Goal: Information Seeking & Learning: Learn about a topic

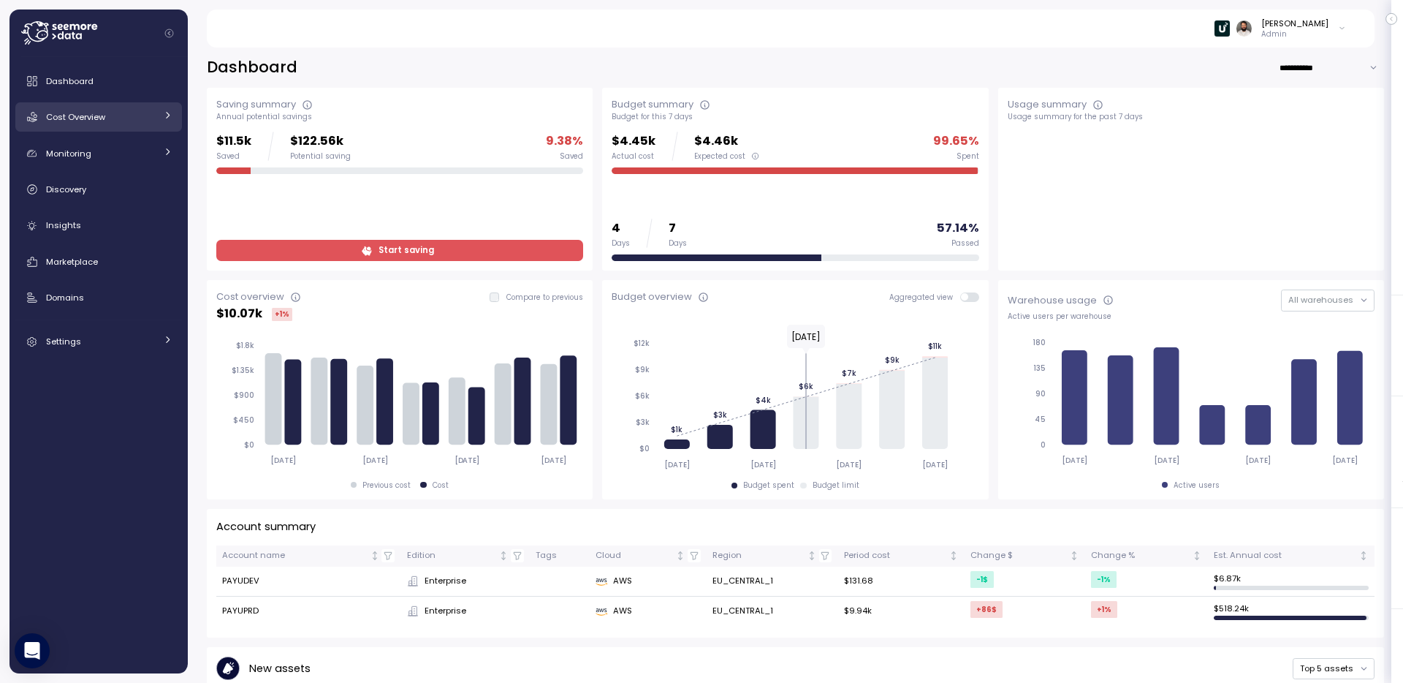
click at [121, 118] on div "Cost Overview" at bounding box center [101, 117] width 110 height 15
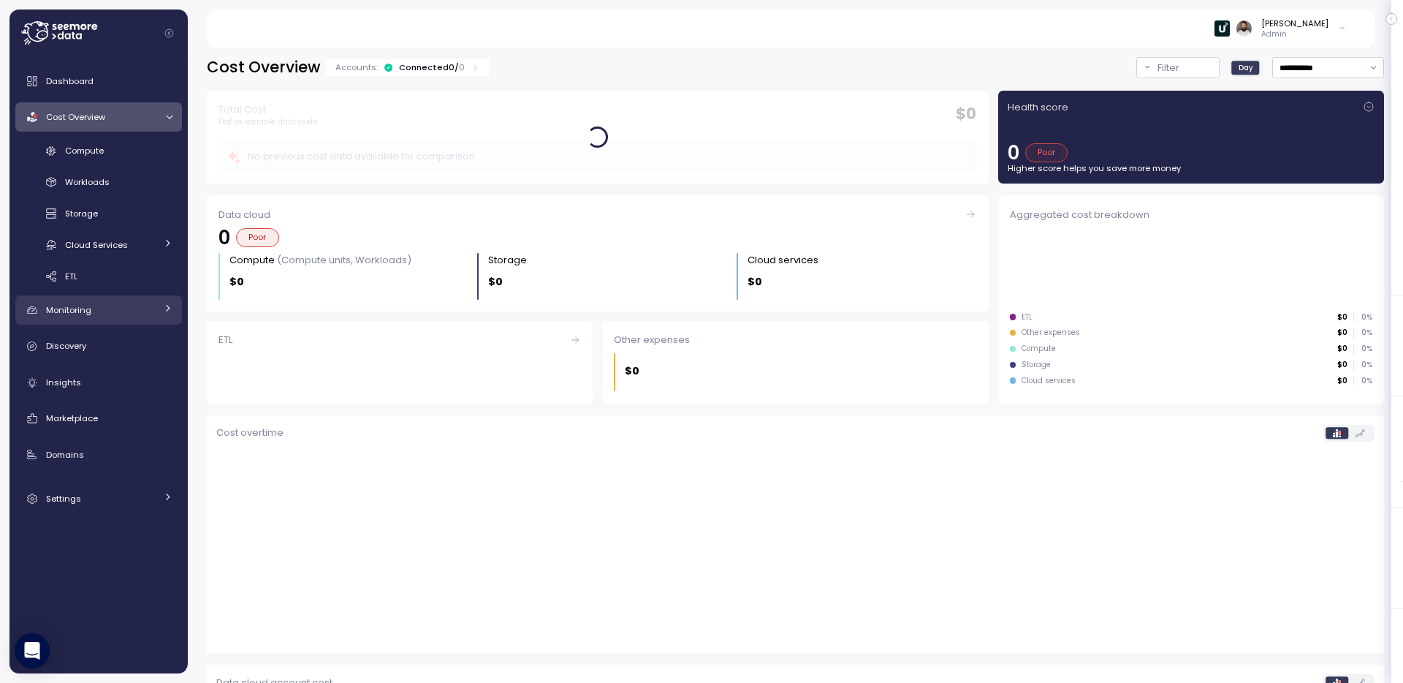
click at [132, 310] on div "Monitoring" at bounding box center [101, 310] width 110 height 15
click at [138, 301] on link "Monitoring" at bounding box center [98, 309] width 167 height 29
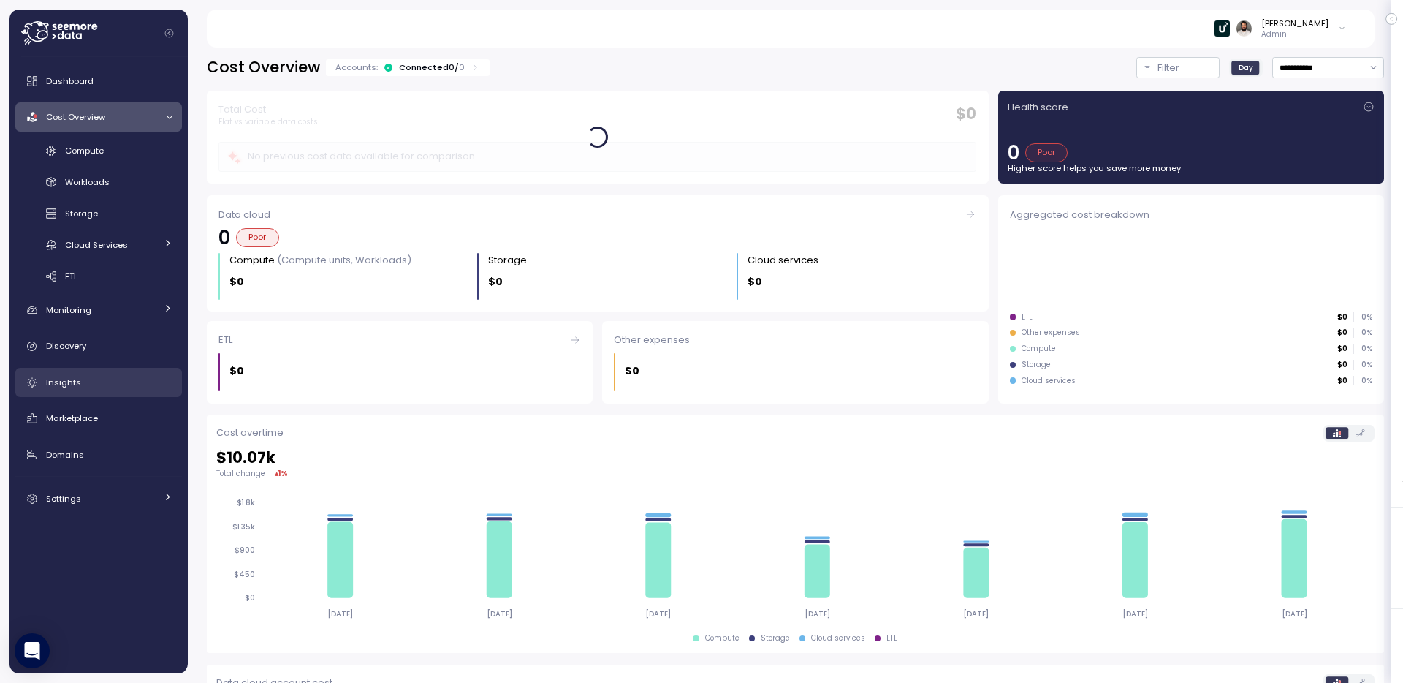
click at [129, 380] on div "Insights" at bounding box center [109, 382] width 126 height 15
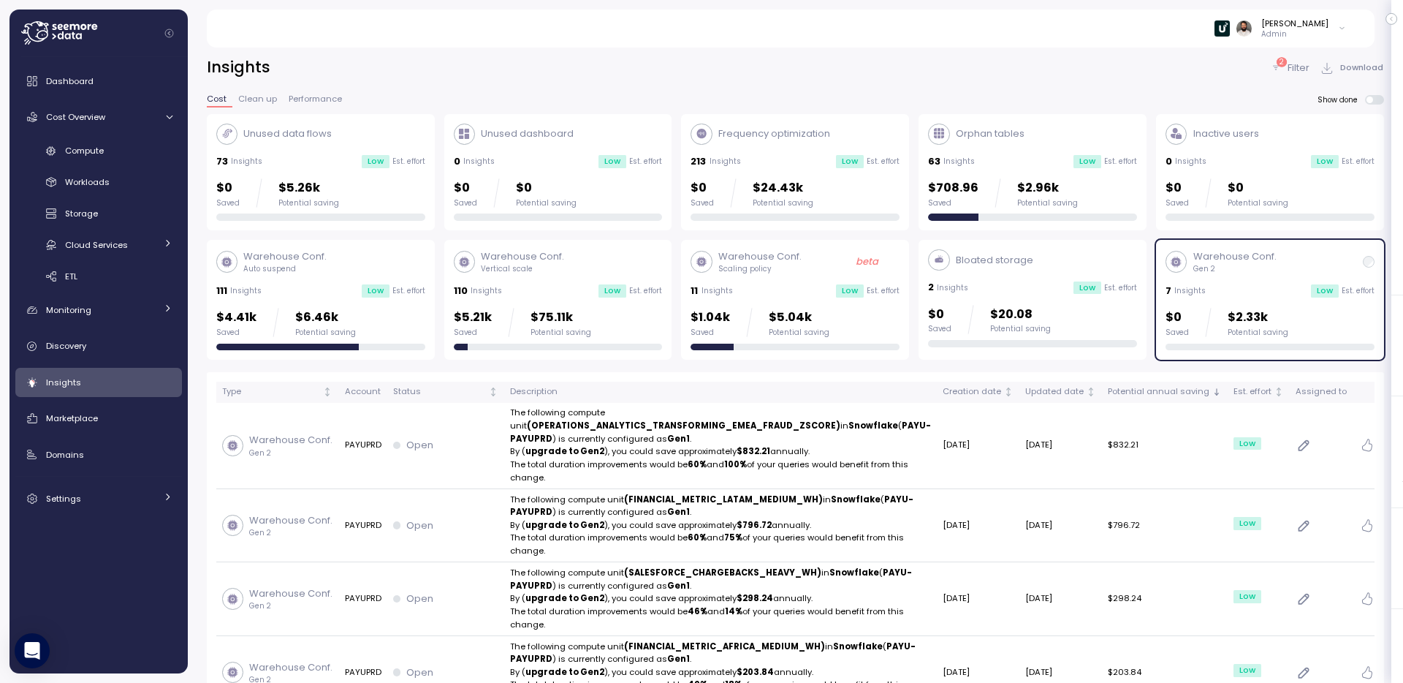
click at [1036, 311] on p "$20.08" at bounding box center [1020, 315] width 61 height 20
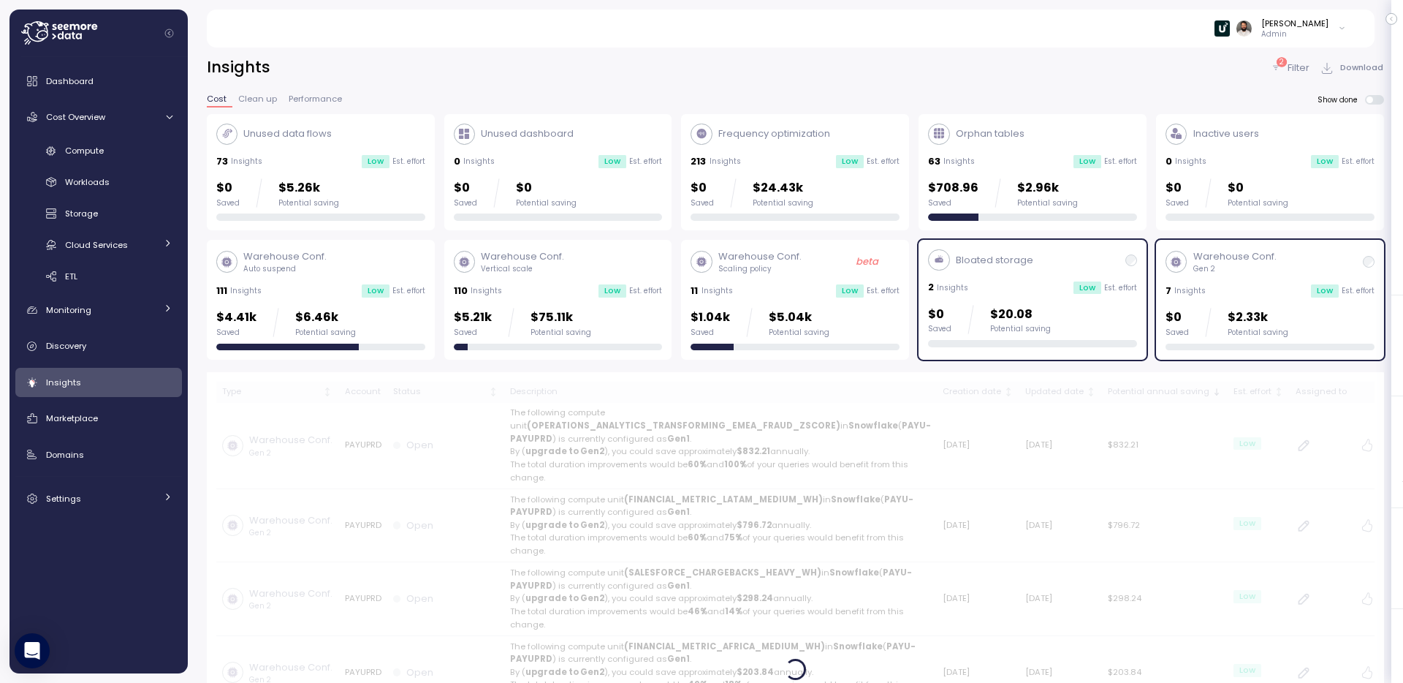
click at [1261, 286] on div "7 Insights Low Est. effort" at bounding box center [1270, 291] width 209 height 15
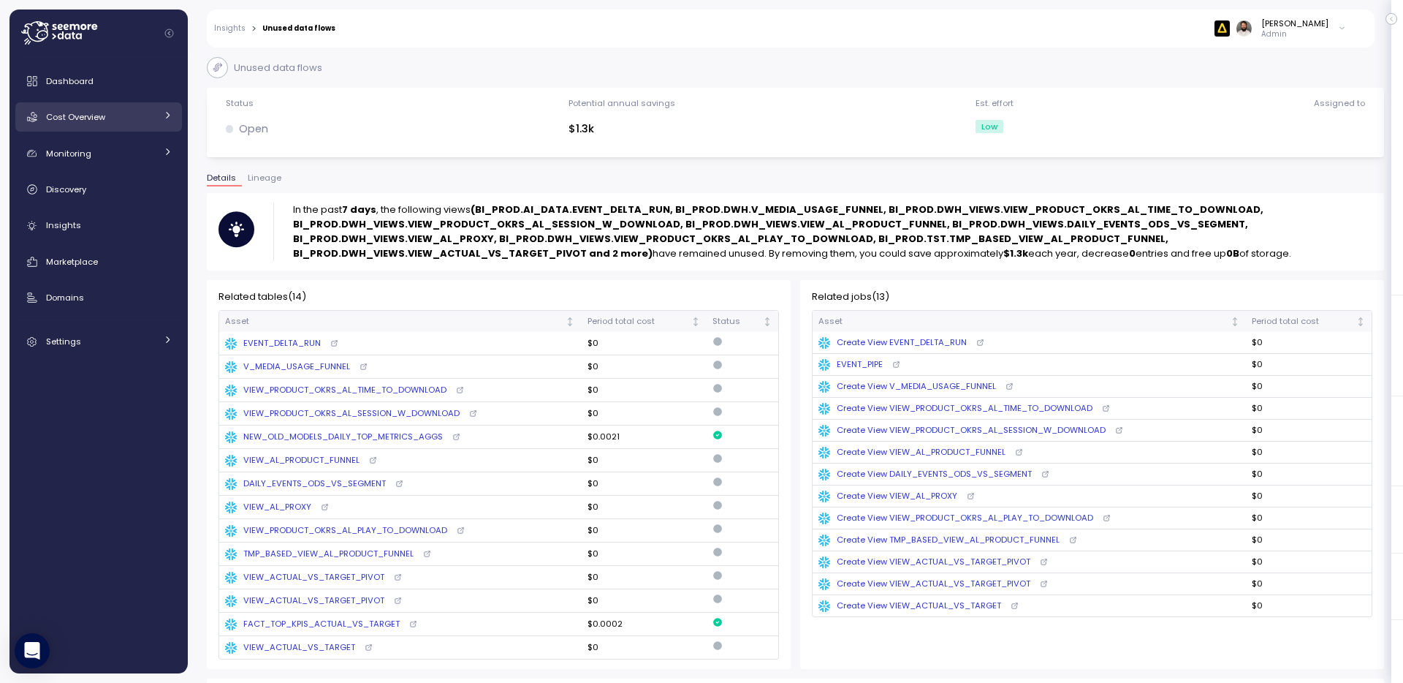
click at [78, 121] on span "Cost Overview" at bounding box center [75, 117] width 59 height 12
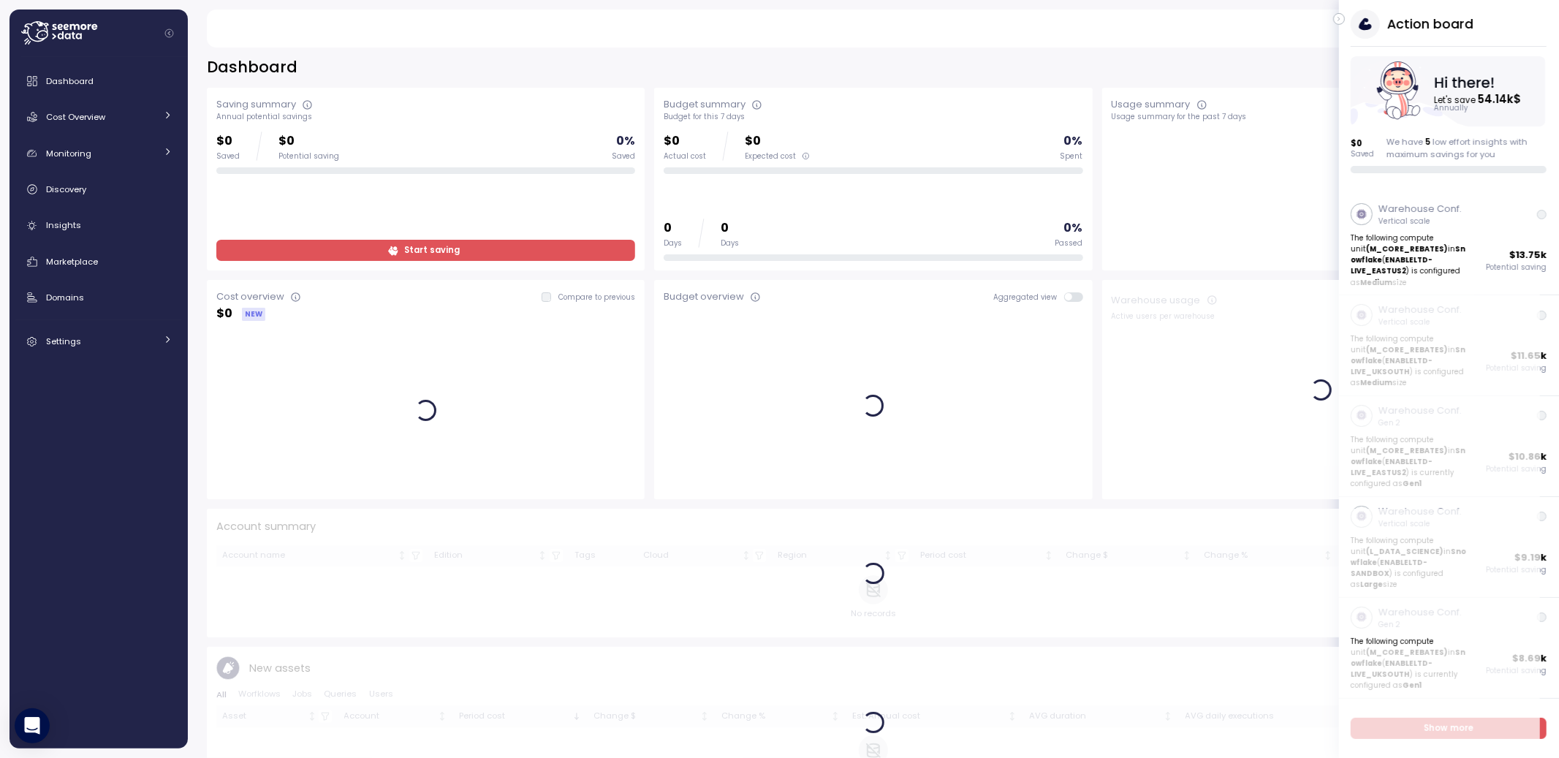
click at [1345, 26] on div "Action board Let's save 54.14k $ Annually $ 0 Saved We have 5 low effort insigh…" at bounding box center [1449, 91] width 220 height 164
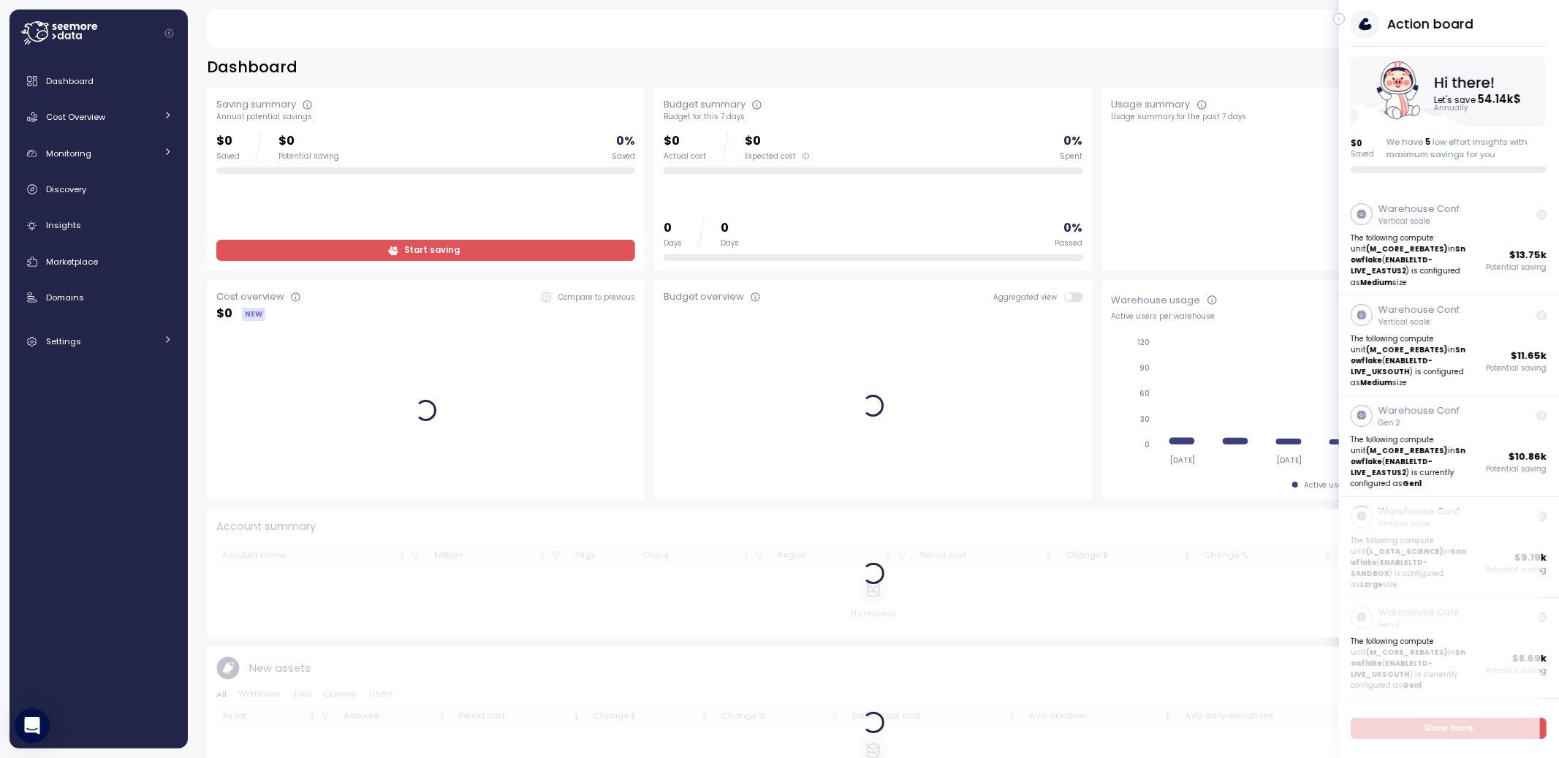
click at [1344, 23] on div "Action board Let's save 54.14k $ Annually $ 0 Saved We have 5 low effort insigh…" at bounding box center [1449, 91] width 220 height 164
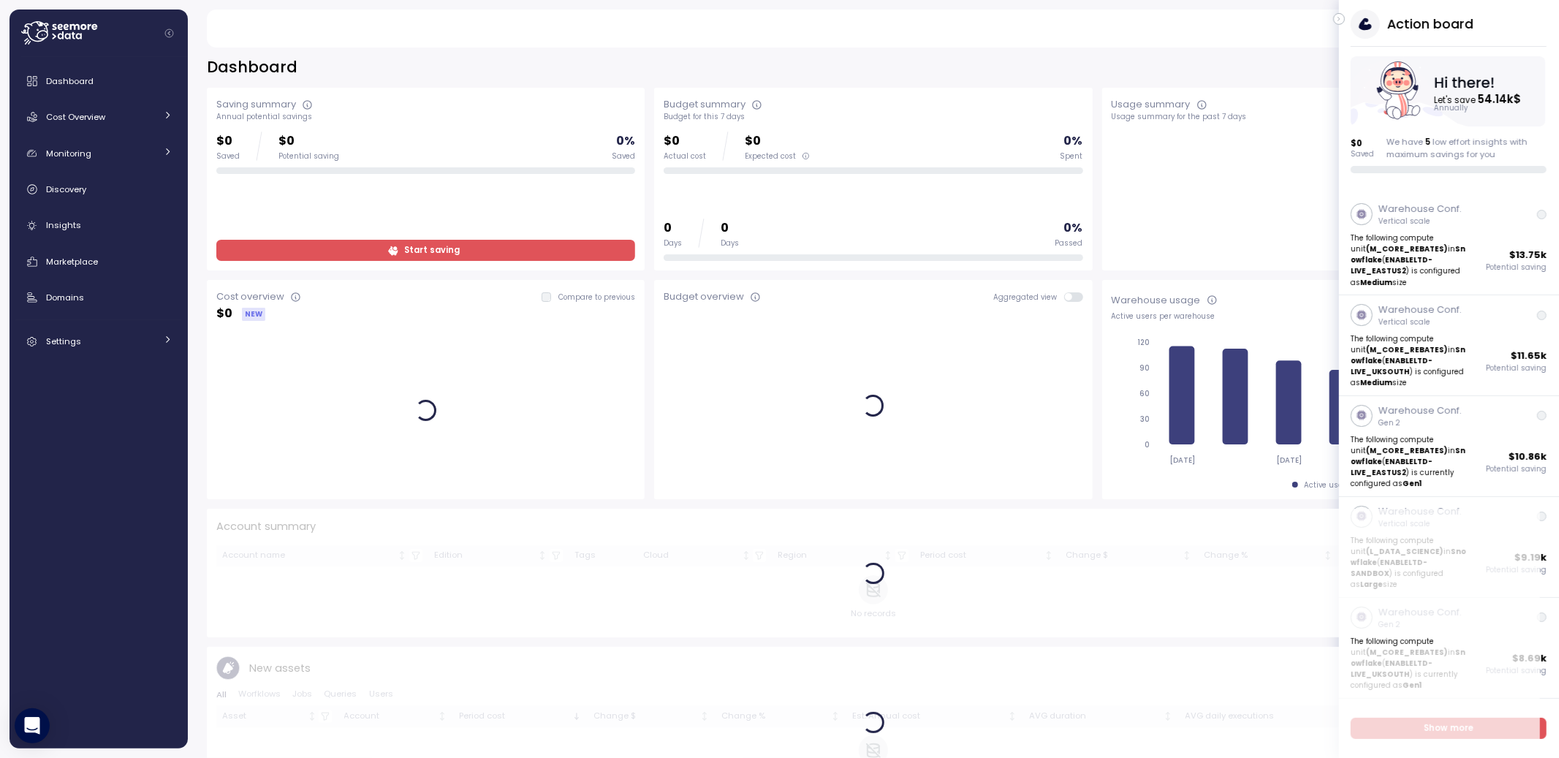
click at [1342, 23] on icon "button" at bounding box center [1339, 19] width 7 height 18
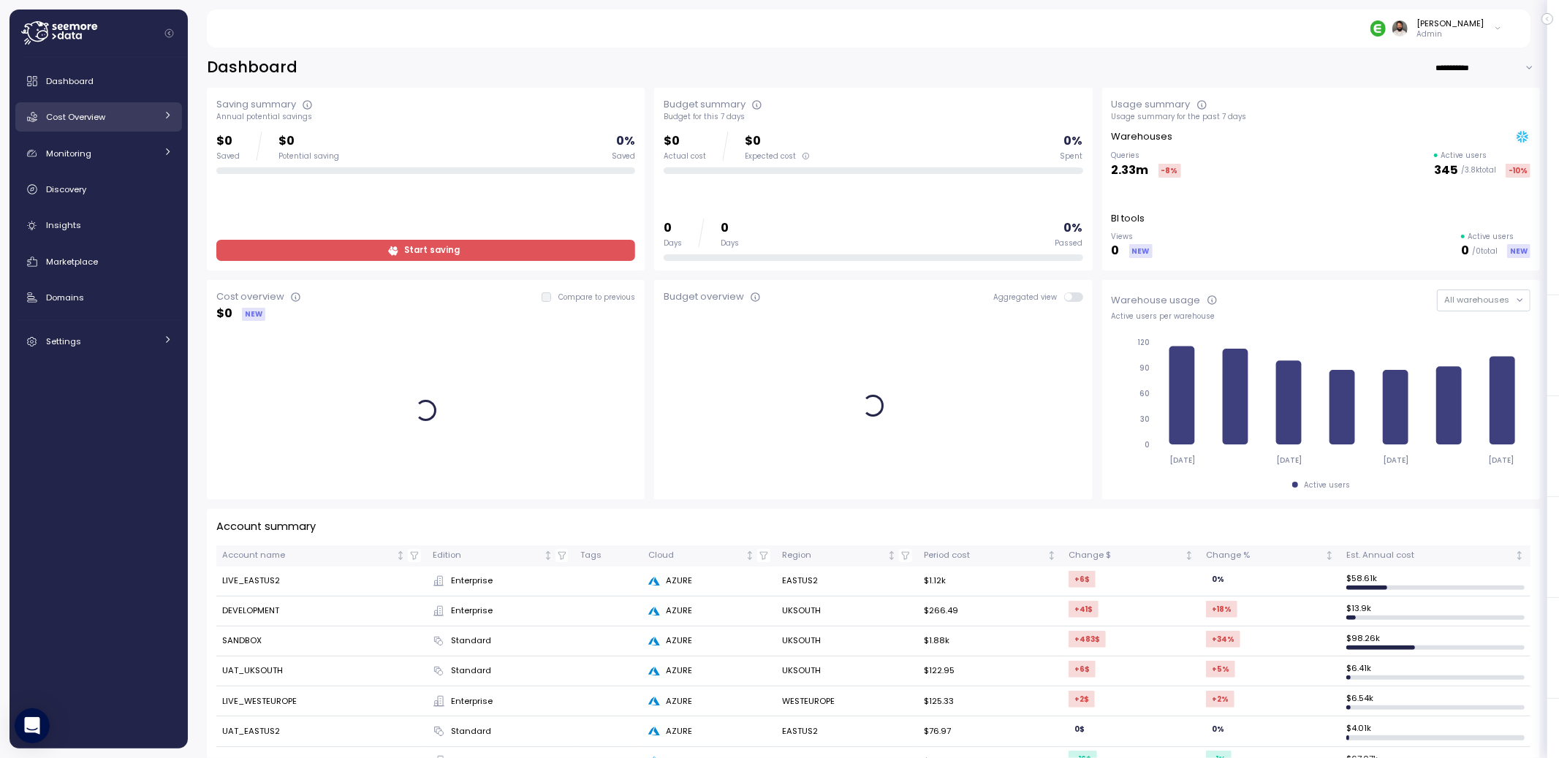
click at [160, 123] on link "Cost Overview" at bounding box center [98, 116] width 167 height 29
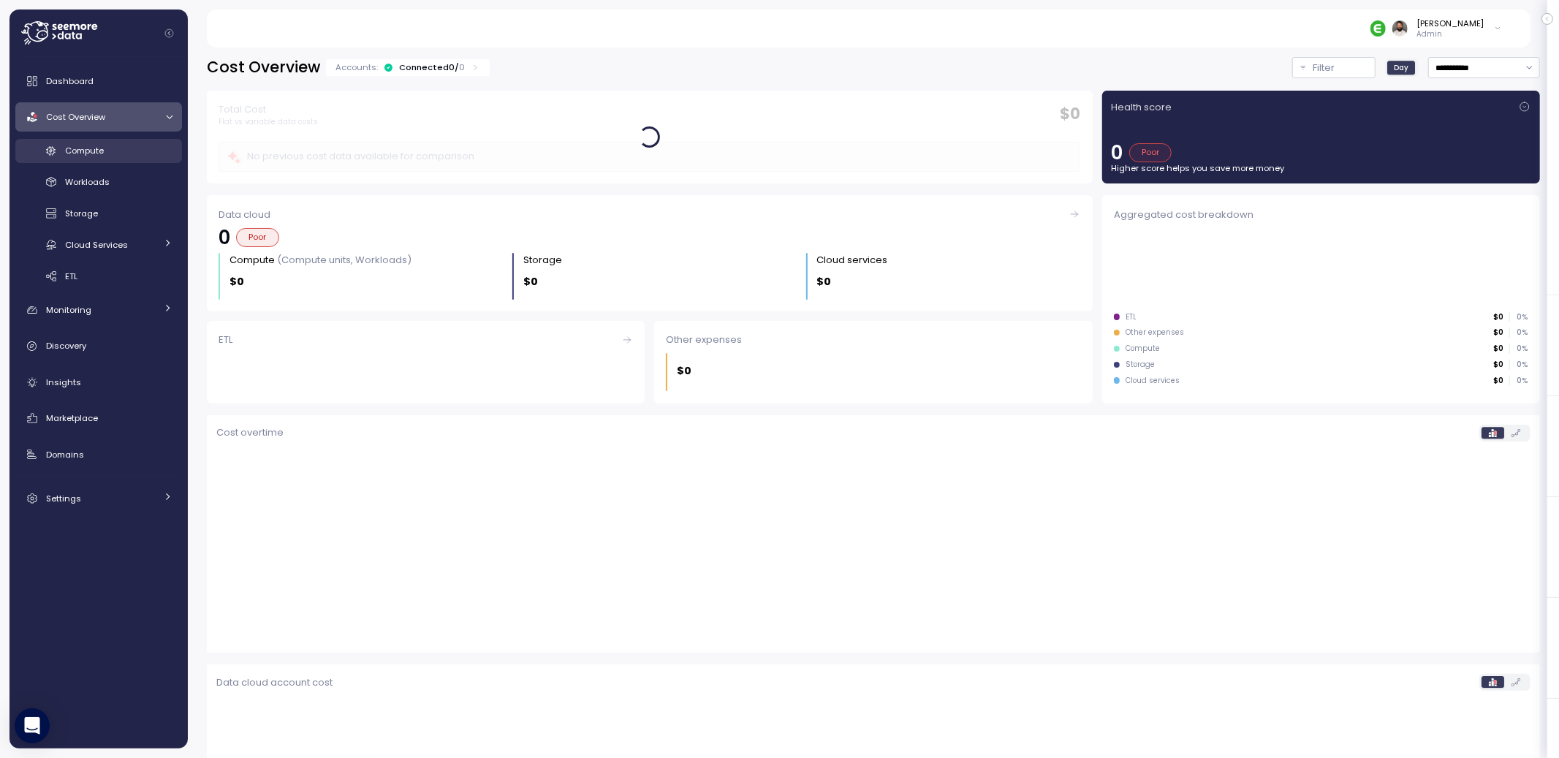
click at [152, 146] on div "Compute" at bounding box center [118, 150] width 107 height 15
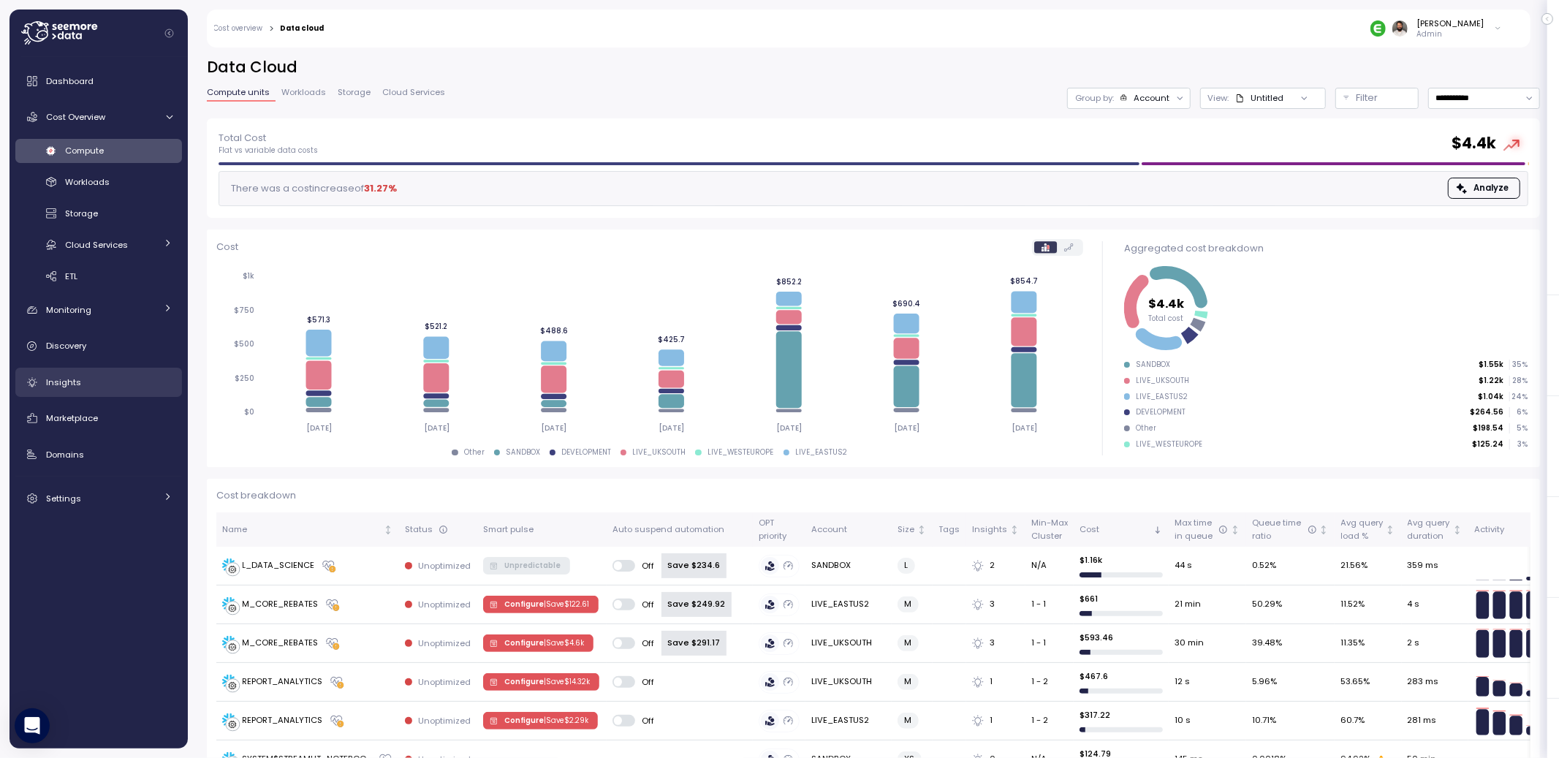
click at [109, 368] on link "Insights" at bounding box center [98, 382] width 167 height 29
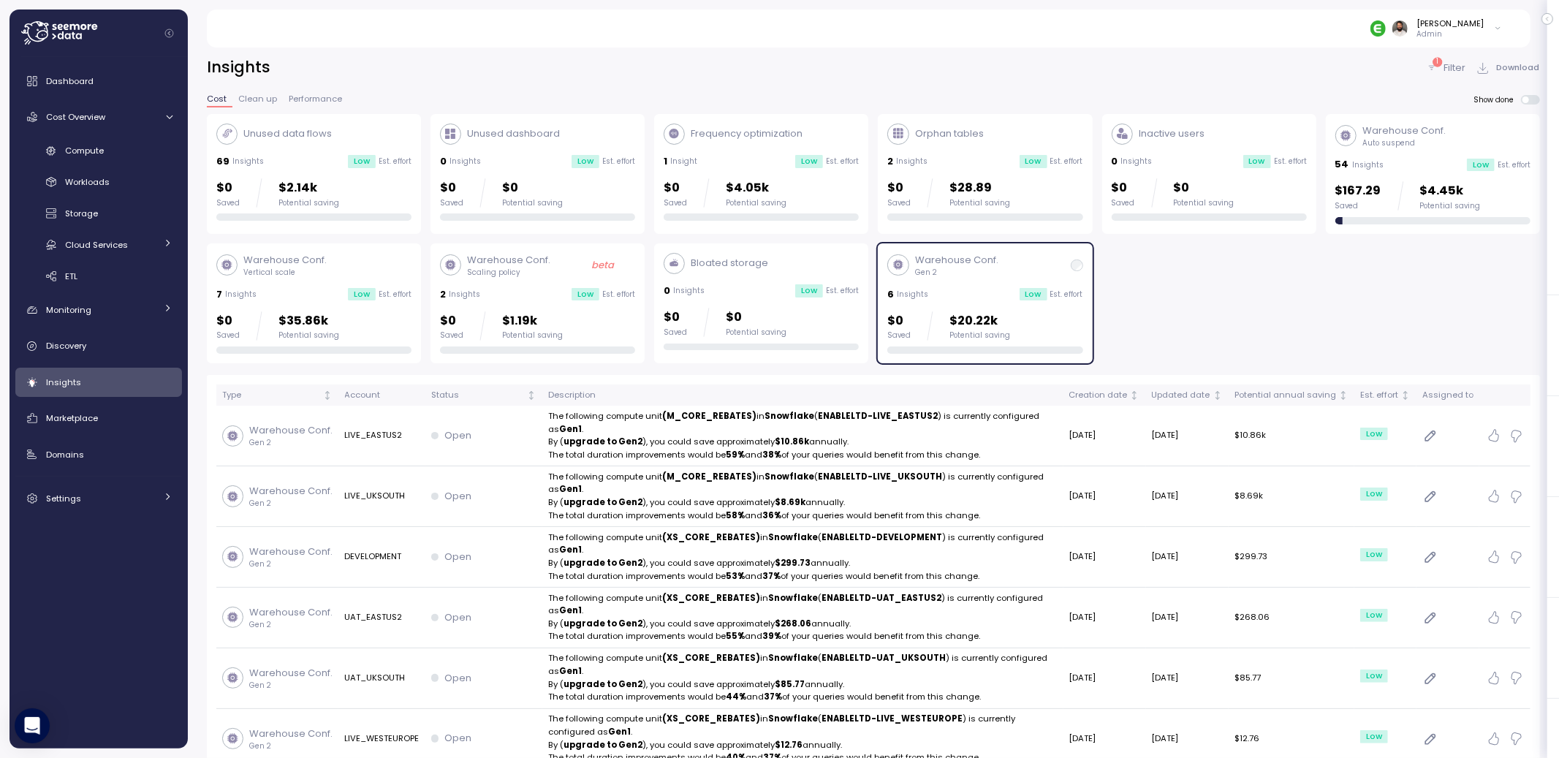
click at [927, 304] on div "Warehouse Conf. Gen 2 6 Insights Low Est. effort $0 Saved $20.22k Potential sav…" at bounding box center [984, 303] width 195 height 101
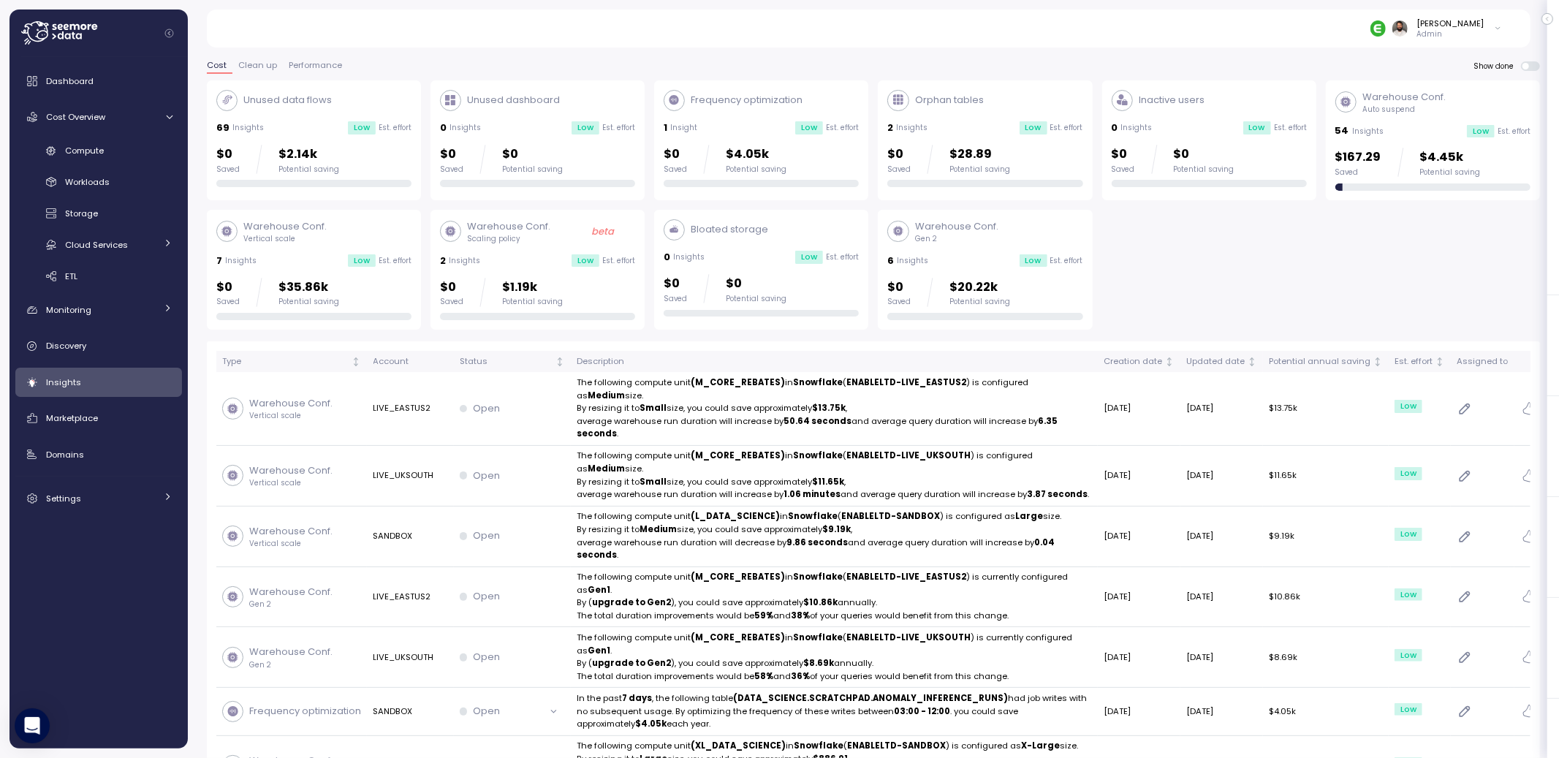
scroll to position [38, 0]
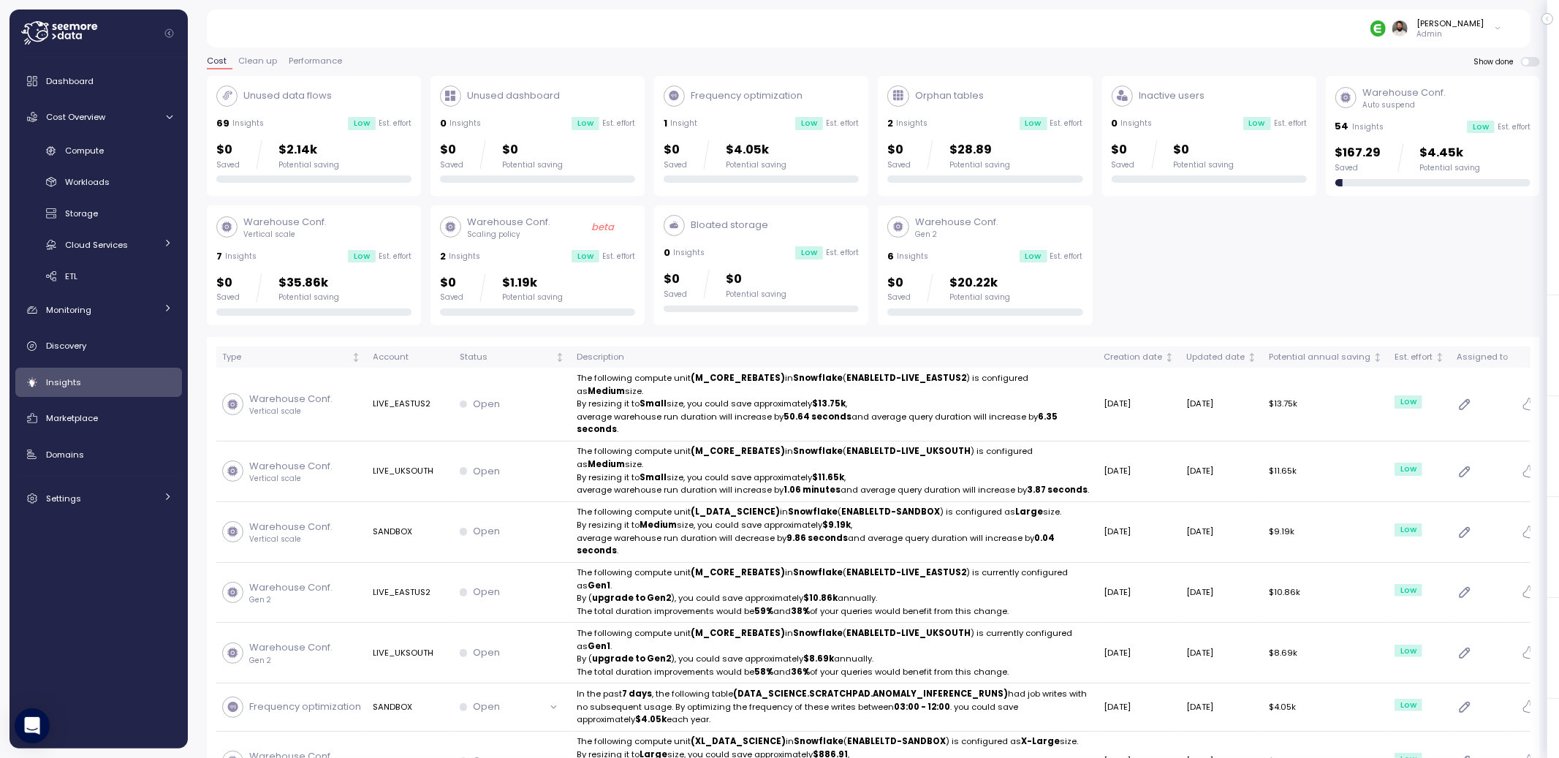
click at [927, 304] on div "$0 Saved $20.22k Potential saving" at bounding box center [984, 294] width 195 height 42
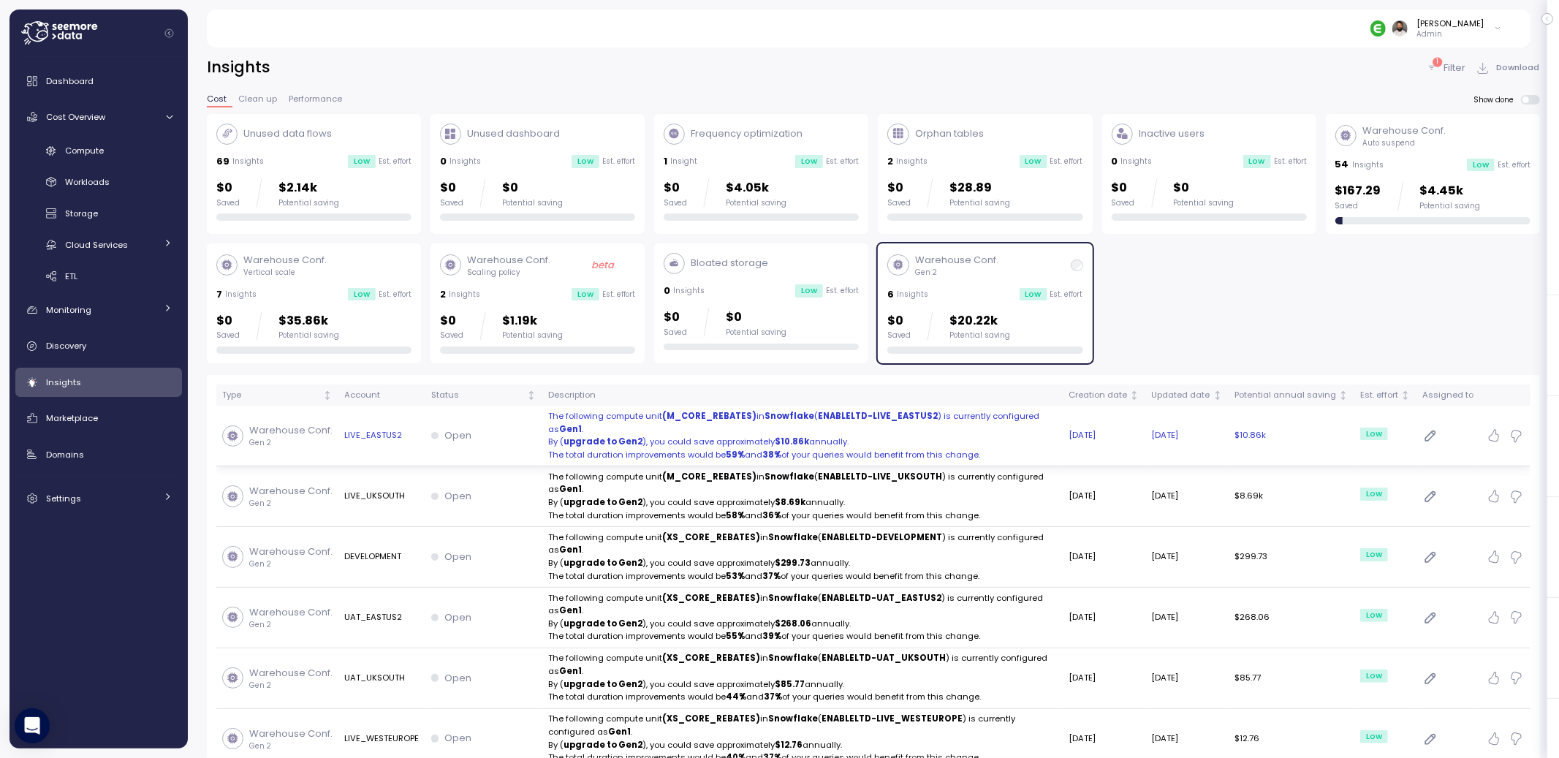
click at [914, 421] on strong "ENABLELTD-LIVE_EASTUS2" at bounding box center [878, 416] width 120 height 12
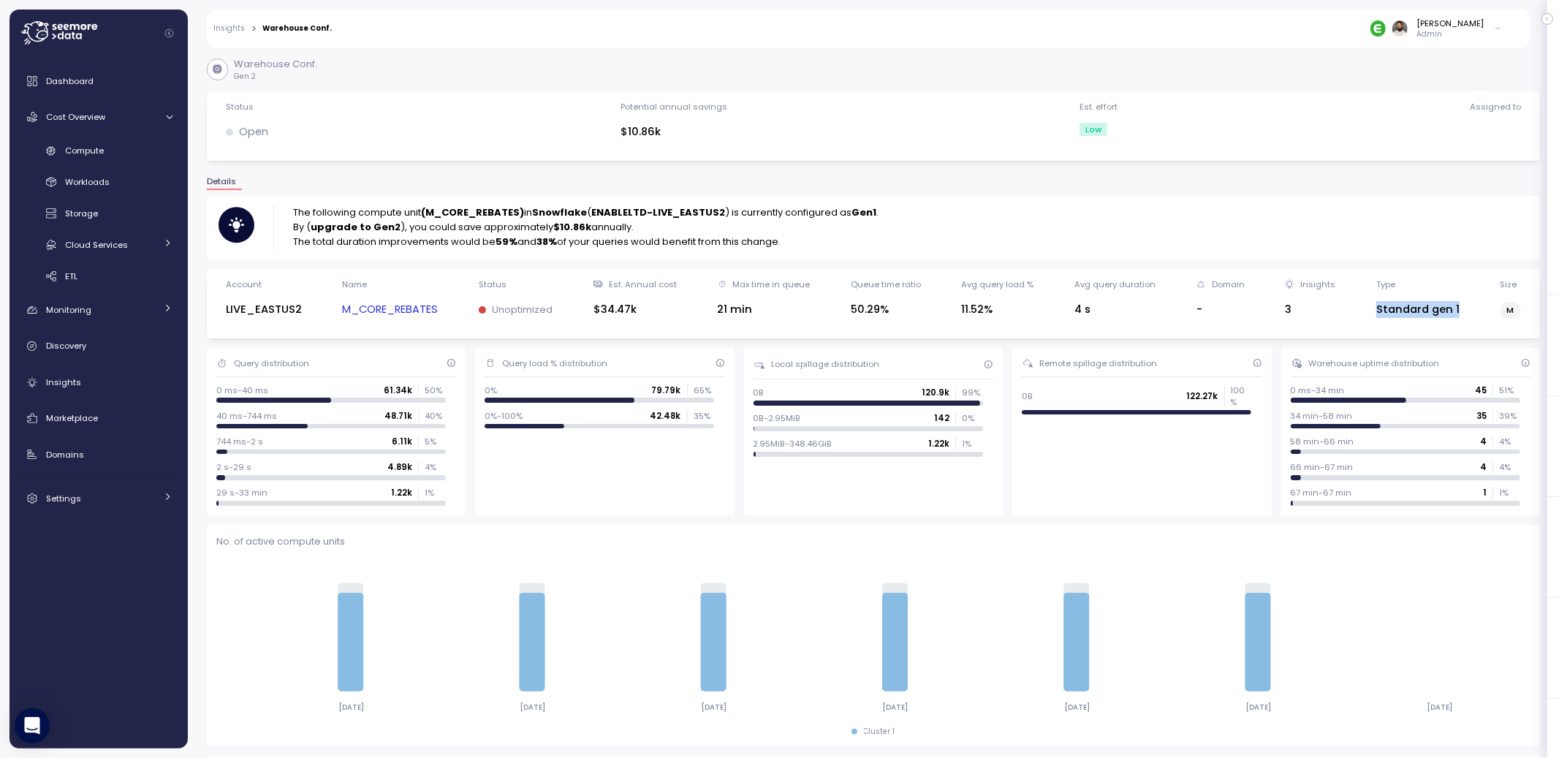
drag, startPoint x: 1466, startPoint y: 308, endPoint x: 1476, endPoint y: 308, distance: 10.2
click at [1476, 308] on div "Account LIVE_EASTUS2 Name M_CORE_REBATES Status Unoptimized Est. Annual cost $3…" at bounding box center [873, 303] width 1314 height 50
drag, startPoint x: 1467, startPoint y: 308, endPoint x: 1370, endPoint y: 308, distance: 96.5
click at [1369, 308] on div "Account LIVE_EASTUS2 Name M_CORE_REBATES Status Unoptimized Est. Annual cost $3…" at bounding box center [873, 303] width 1314 height 50
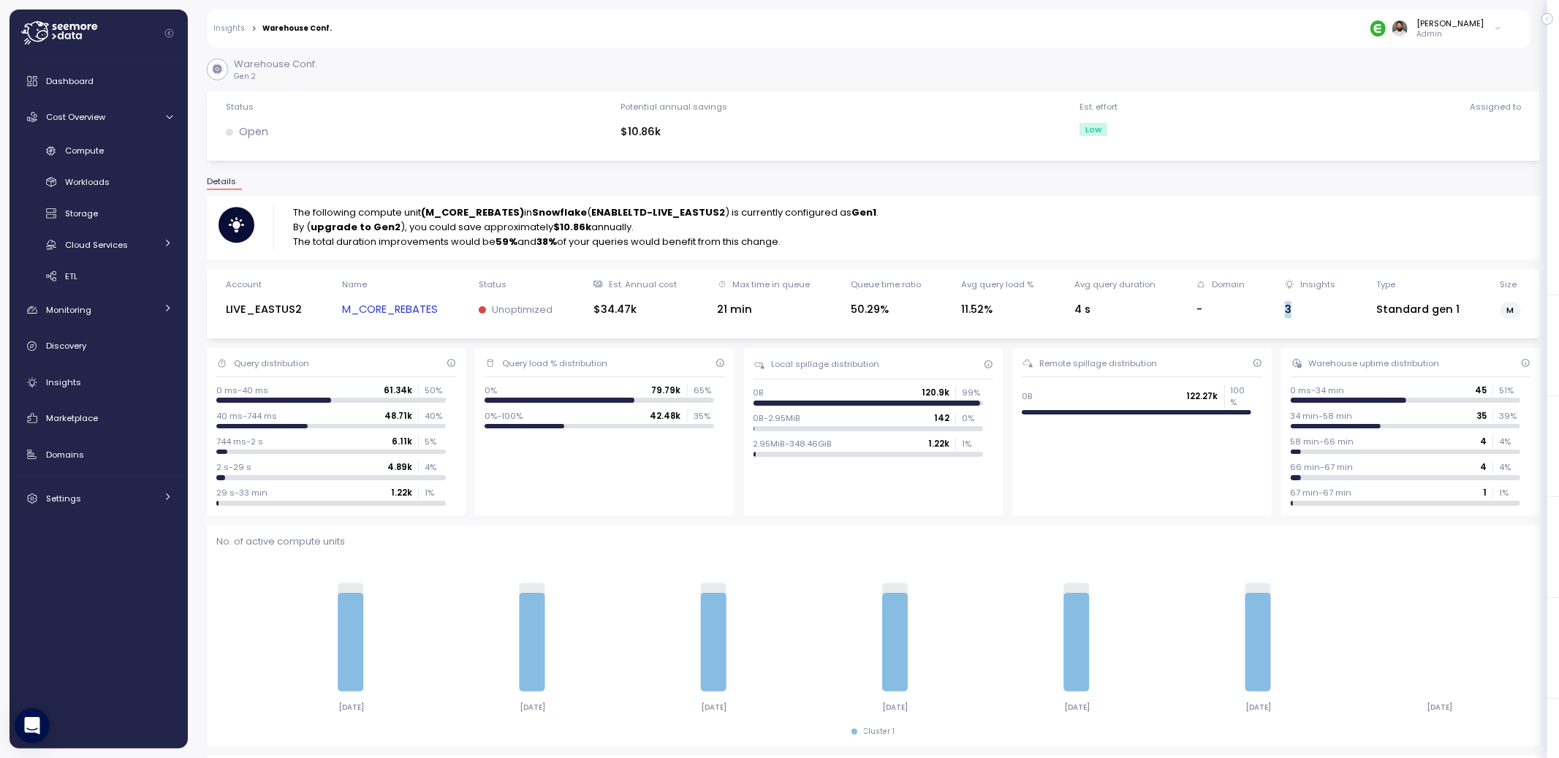
drag, startPoint x: 1277, startPoint y: 310, endPoint x: 1307, endPoint y: 310, distance: 30.7
click at [1307, 310] on div "Account LIVE_EASTUS2 Name M_CORE_REBATES Status Unoptimized Est. Annual cost $3…" at bounding box center [873, 303] width 1314 height 50
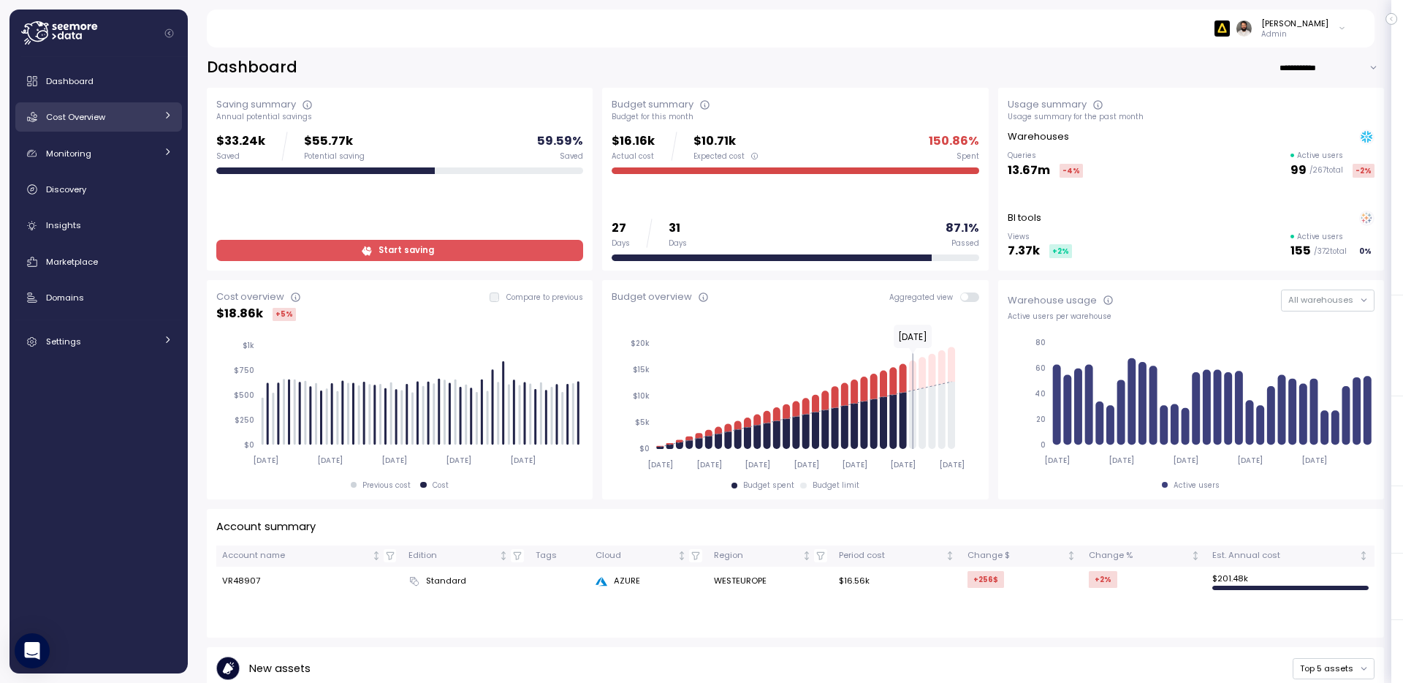
click at [144, 126] on link "Cost Overview" at bounding box center [98, 116] width 167 height 29
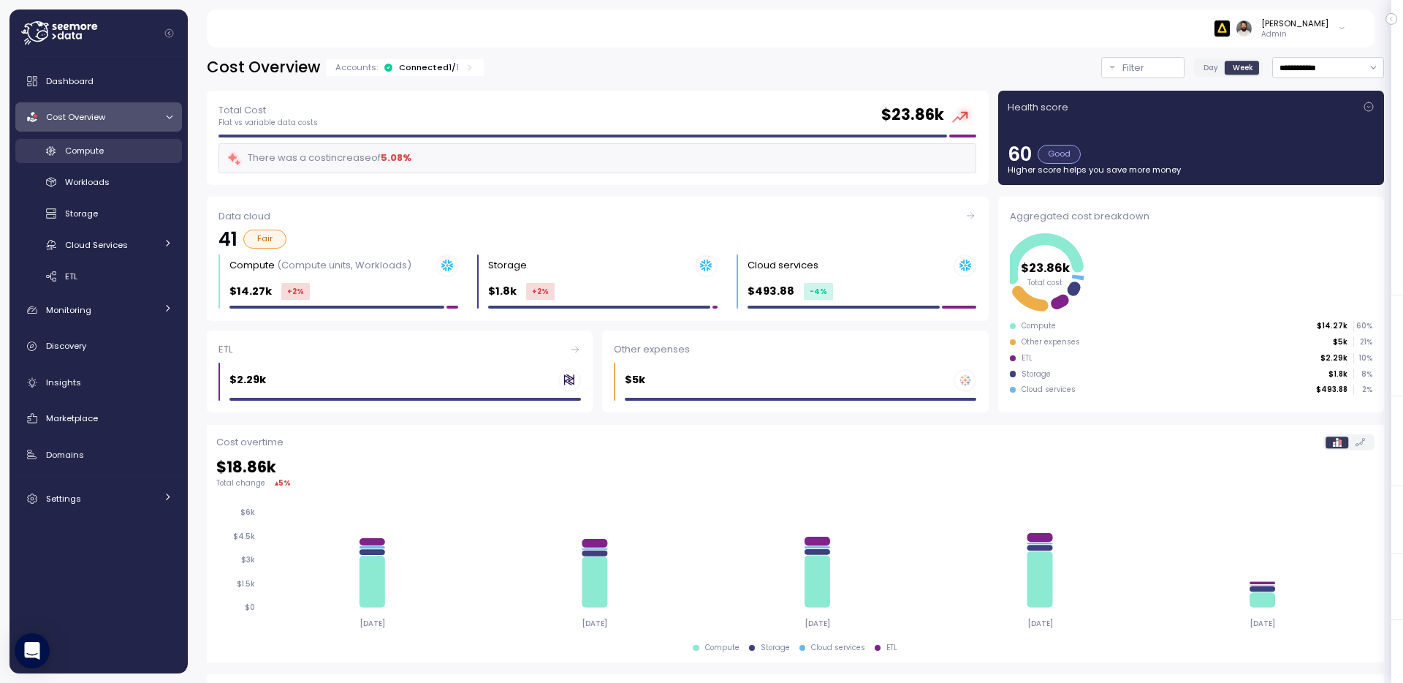
click at [138, 157] on div "Compute" at bounding box center [118, 150] width 107 height 15
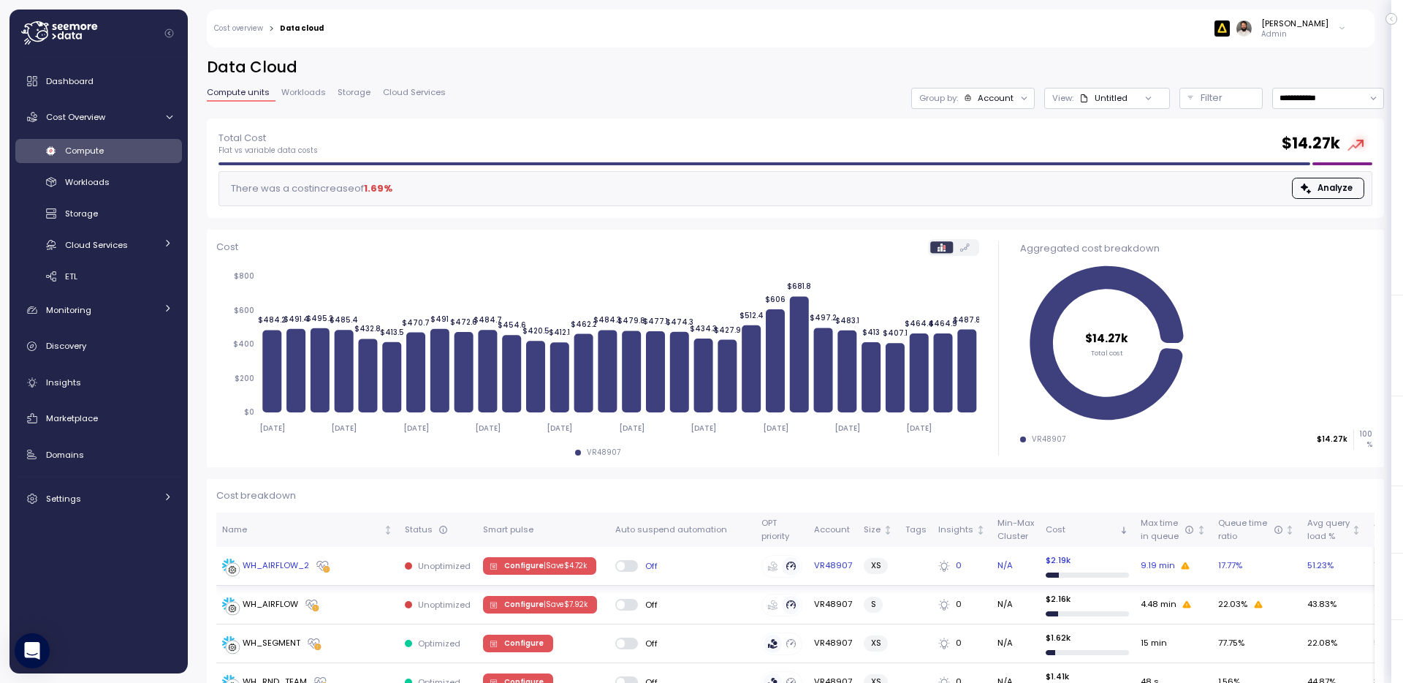
scroll to position [44, 0]
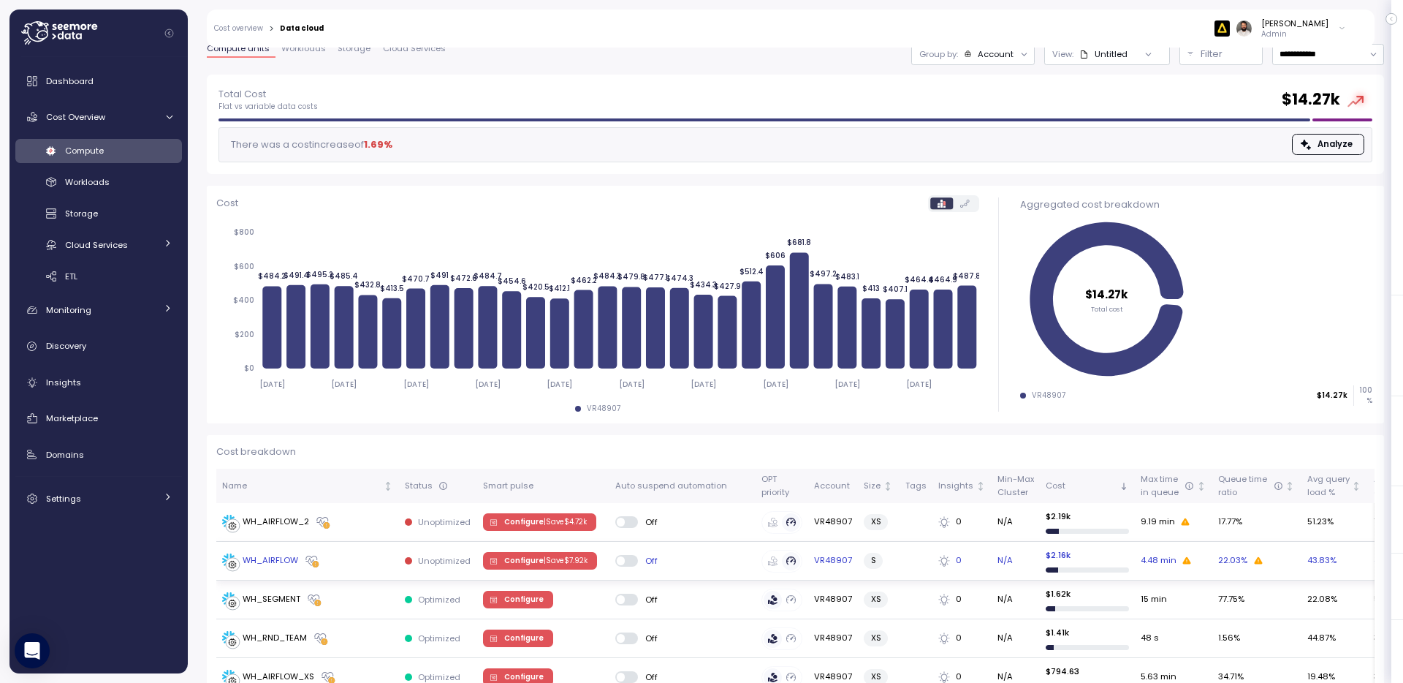
click at [371, 560] on div "WH_AIRFLOW" at bounding box center [307, 560] width 171 height 15
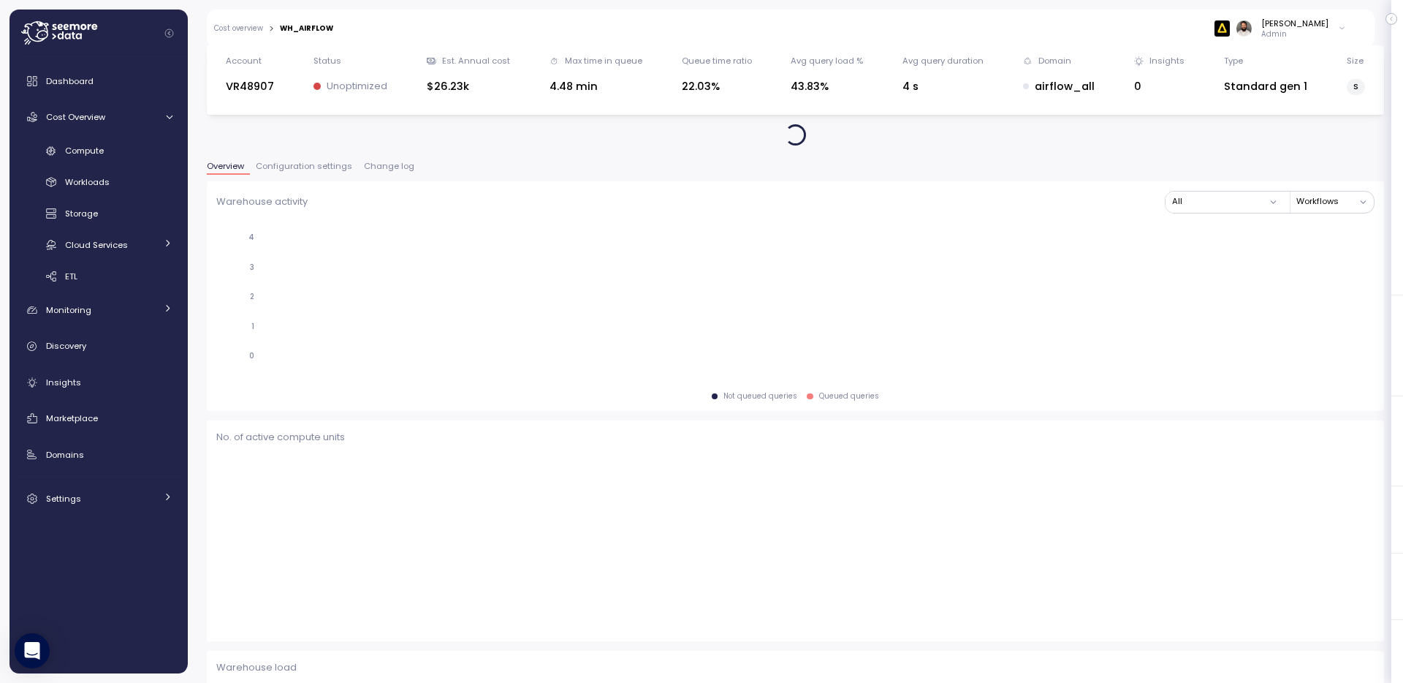
scroll to position [45, 0]
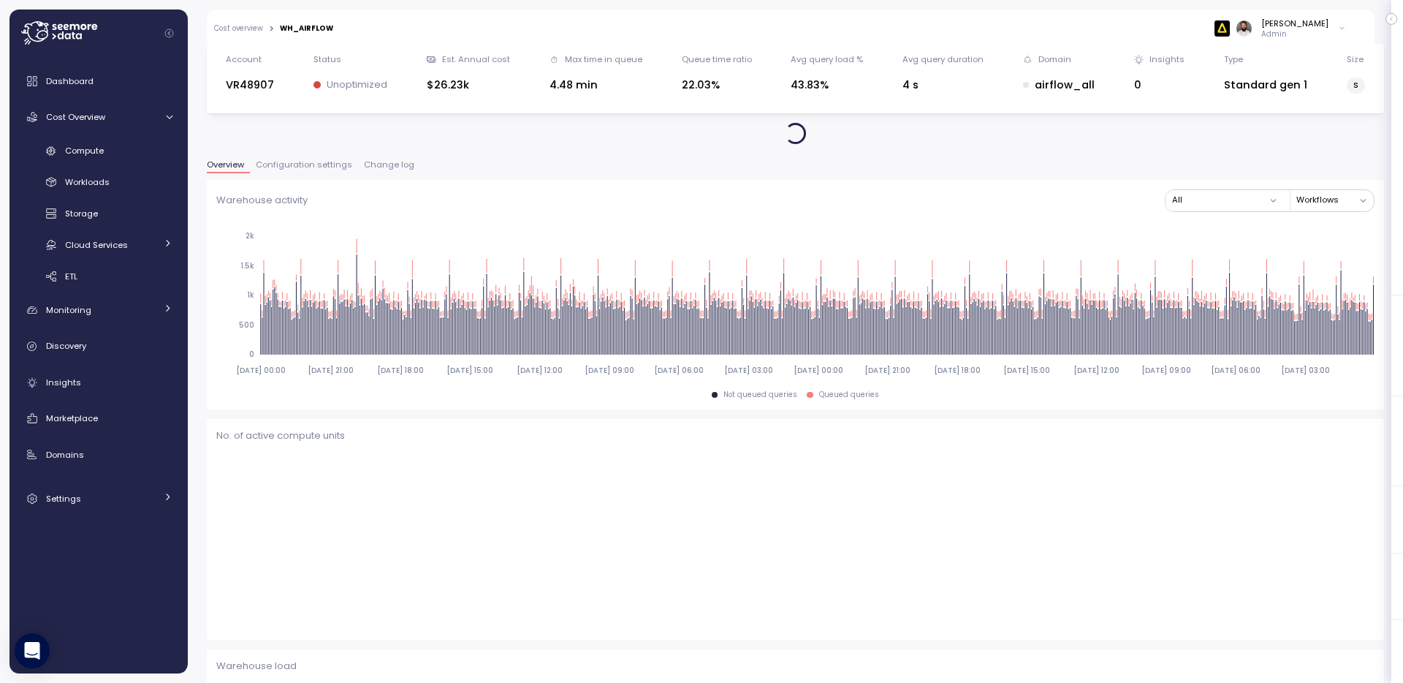
click at [397, 168] on span "Change log" at bounding box center [389, 165] width 50 height 8
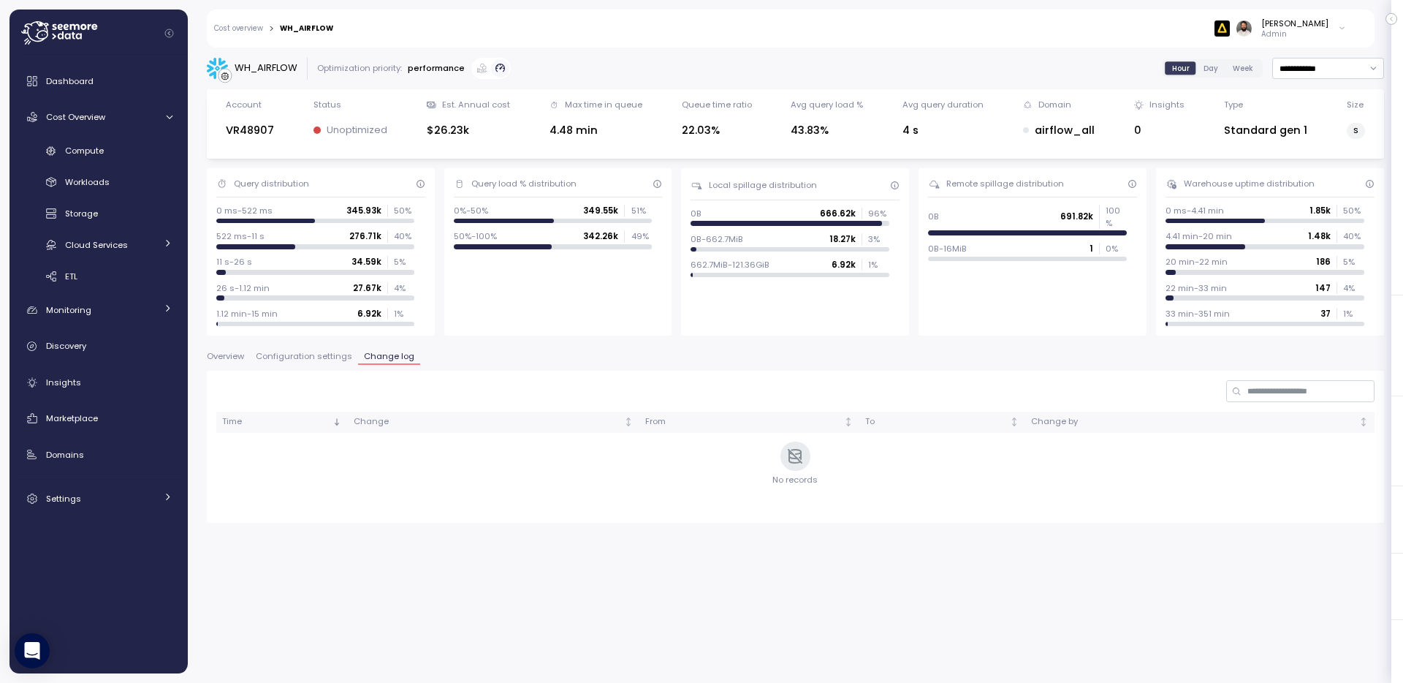
click at [327, 360] on span "Configuration settings" at bounding box center [304, 356] width 96 height 8
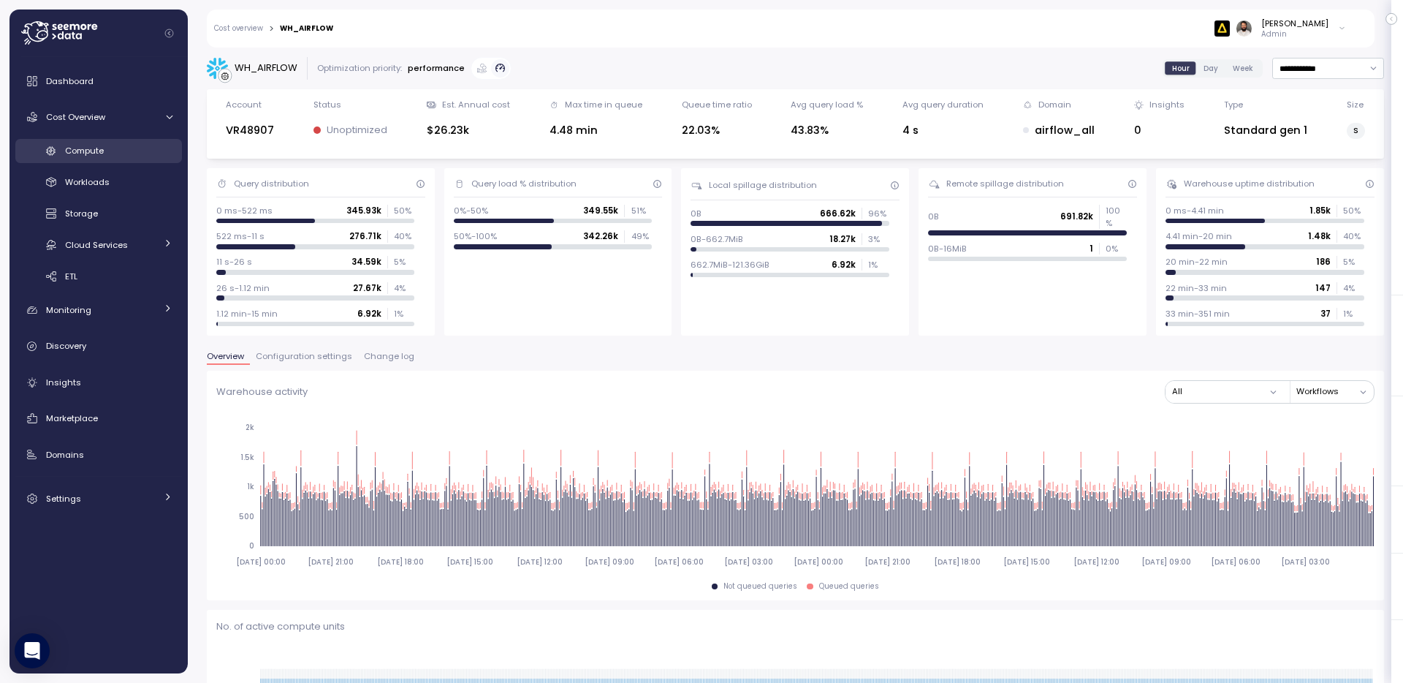
click at [122, 153] on div "Compute" at bounding box center [118, 150] width 107 height 15
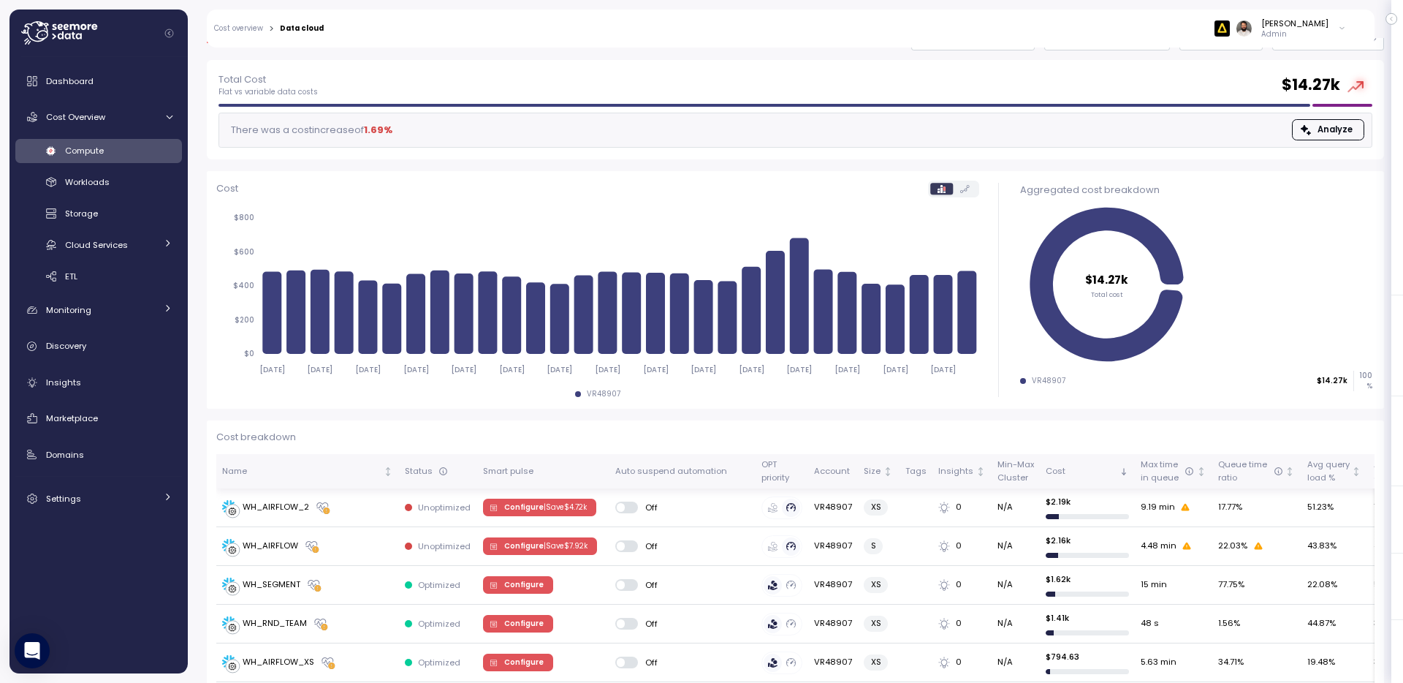
scroll to position [67, 0]
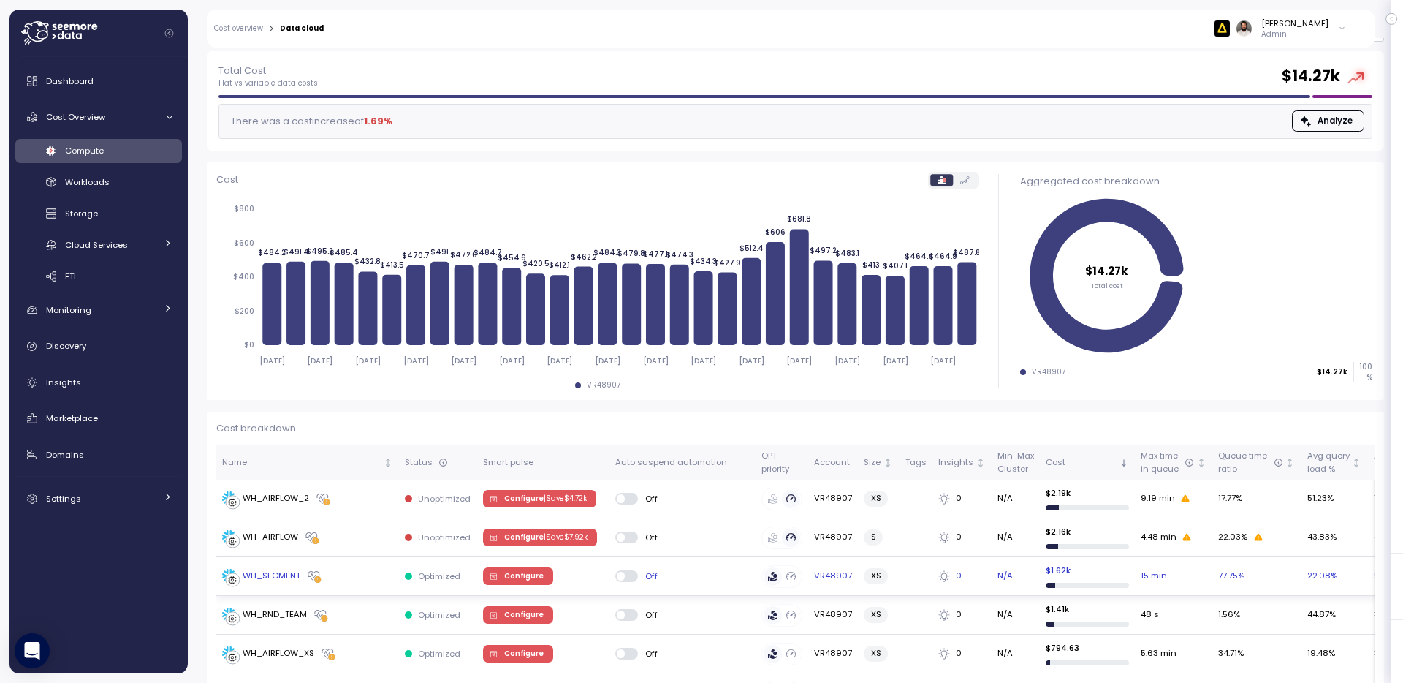
click at [373, 575] on div "WH_SEGMENT" at bounding box center [307, 576] width 171 height 15
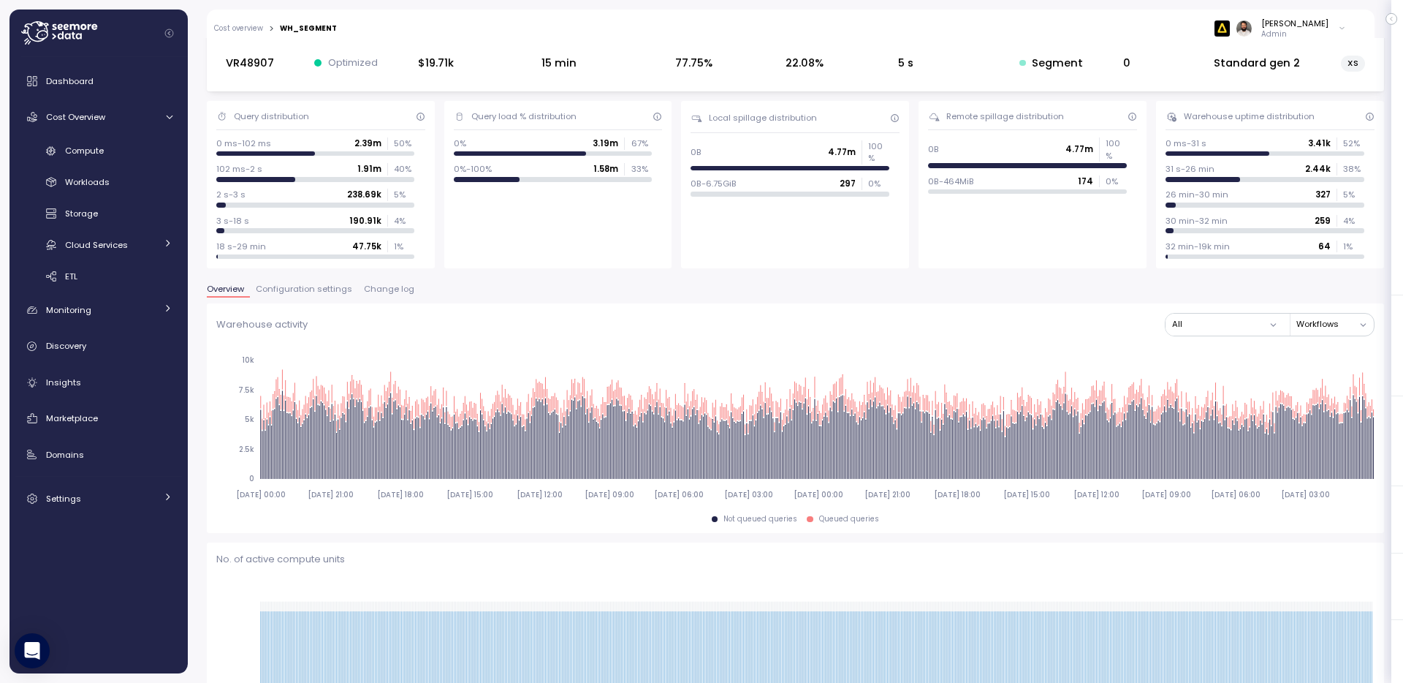
scroll to position [69, 0]
click at [376, 289] on span "Change log" at bounding box center [389, 288] width 50 height 8
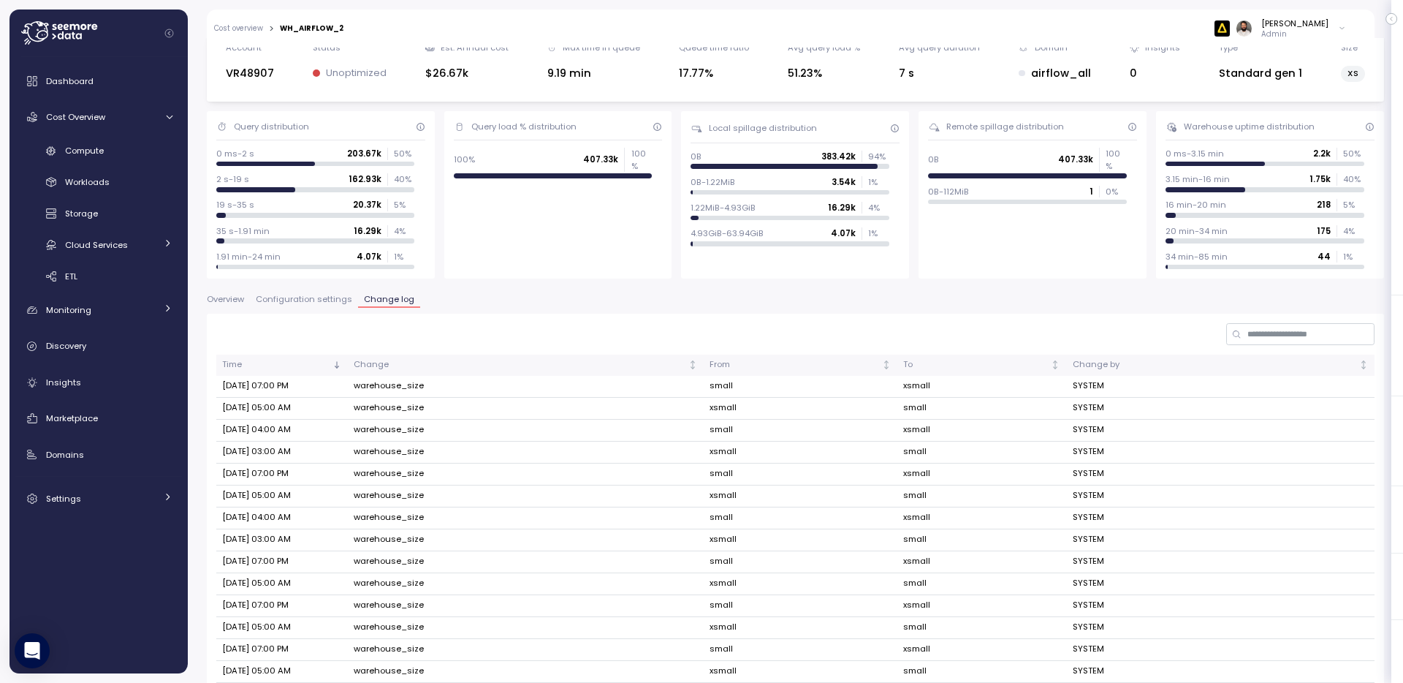
scroll to position [116, 0]
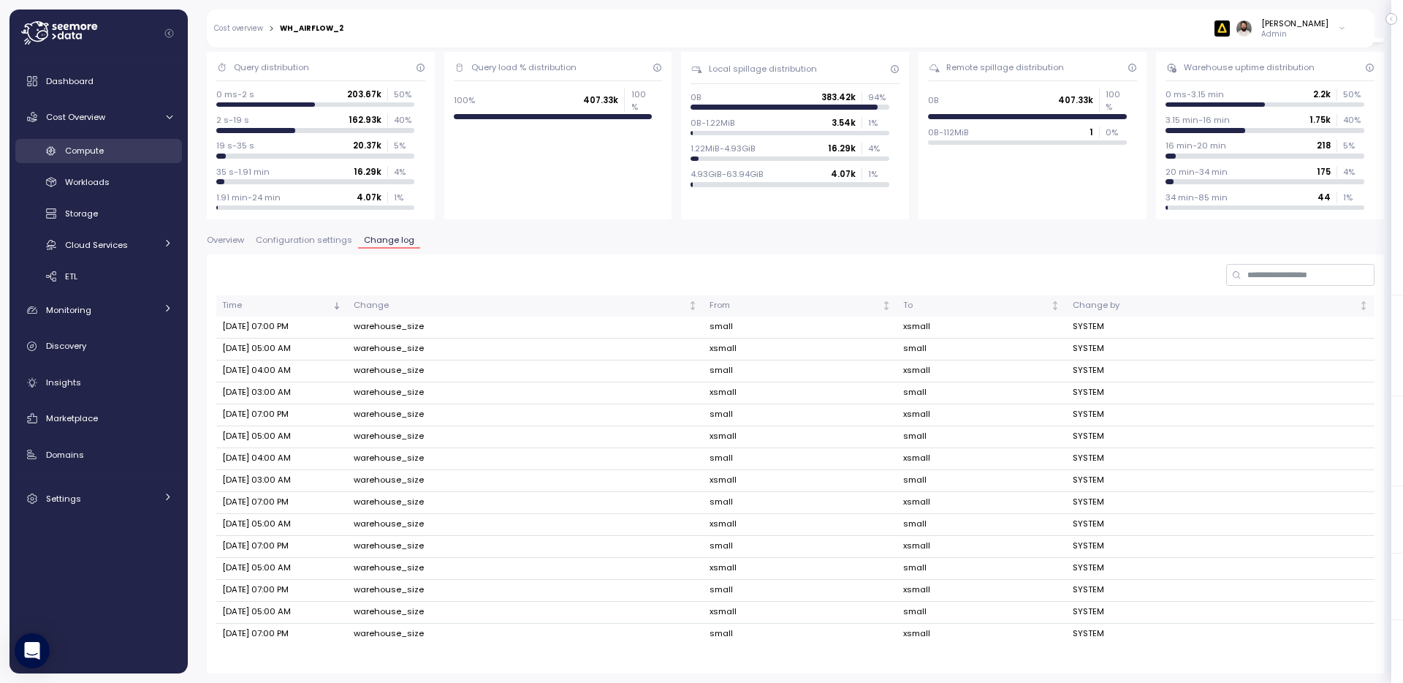
click at [93, 157] on div "Compute" at bounding box center [118, 150] width 107 height 15
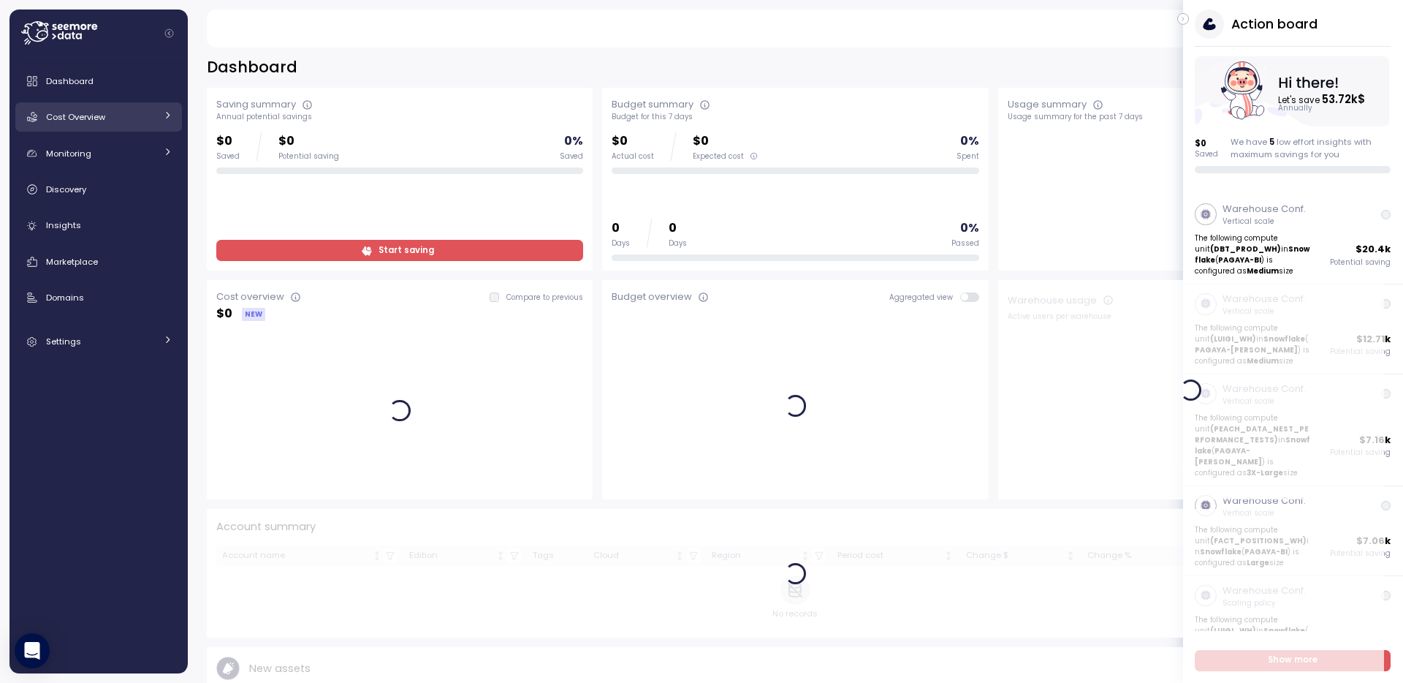
click at [129, 125] on link "Cost Overview" at bounding box center [98, 116] width 167 height 29
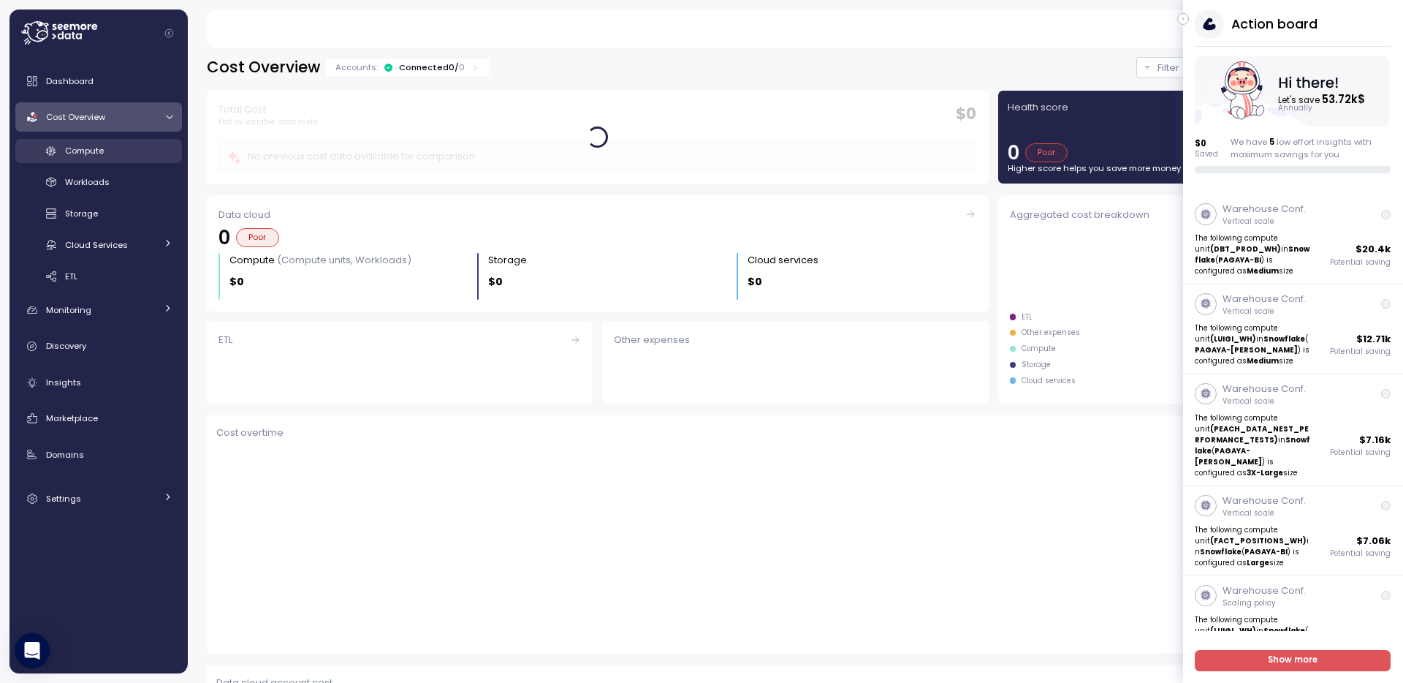
click at [126, 152] on div "Compute" at bounding box center [118, 150] width 107 height 15
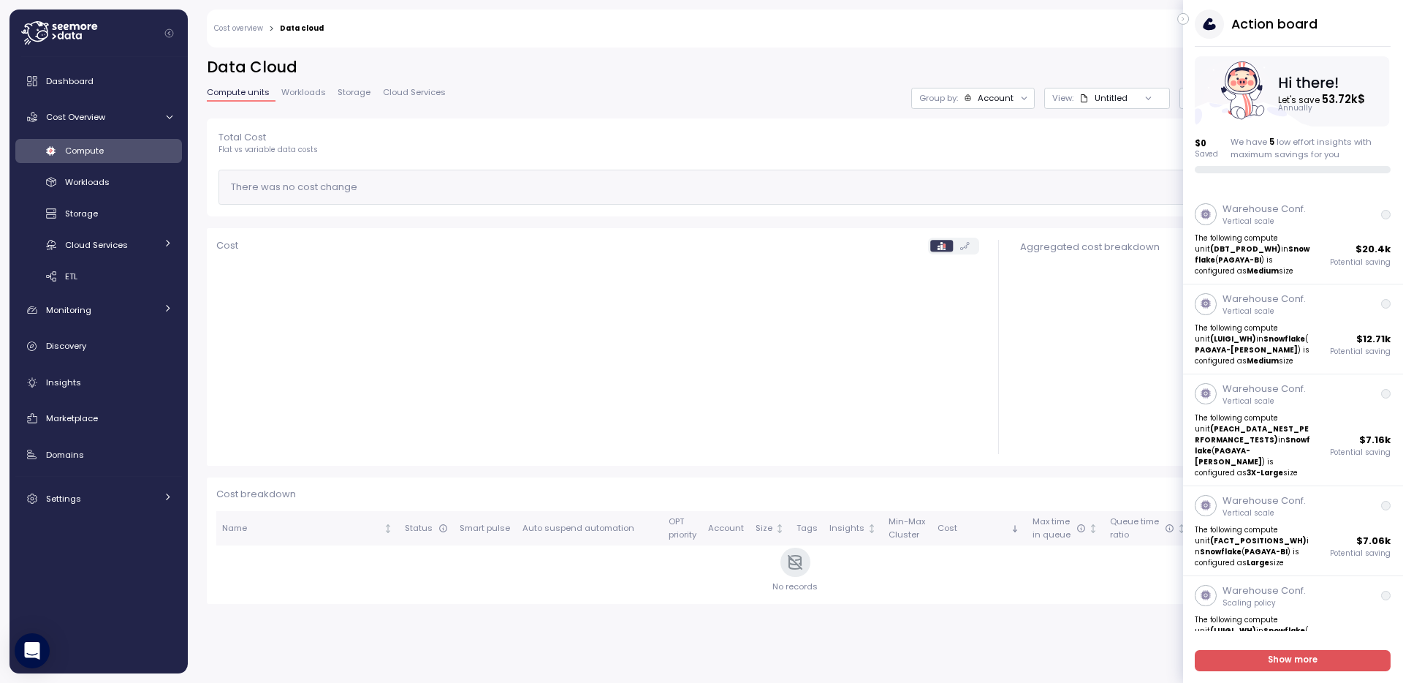
click at [1185, 19] on icon "button" at bounding box center [1183, 19] width 7 height 18
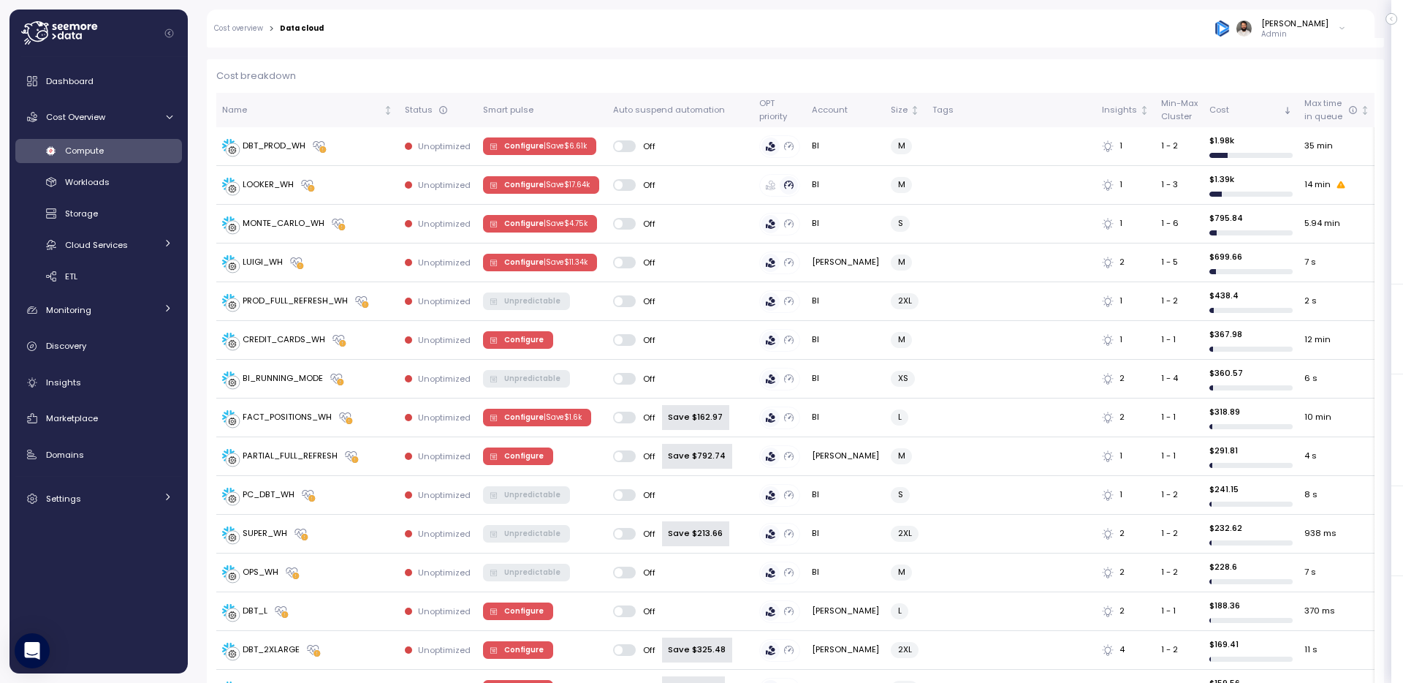
scroll to position [327, 0]
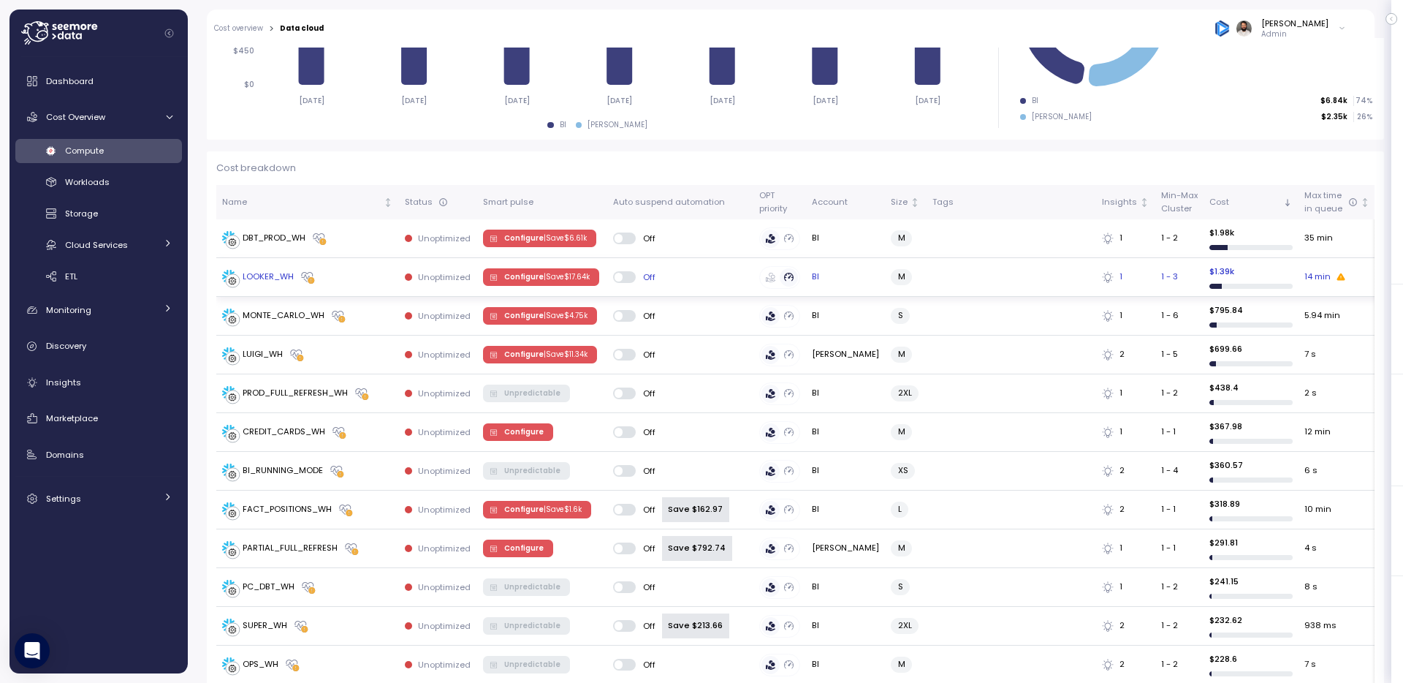
click at [346, 275] on div "LOOKER_WH" at bounding box center [307, 277] width 171 height 15
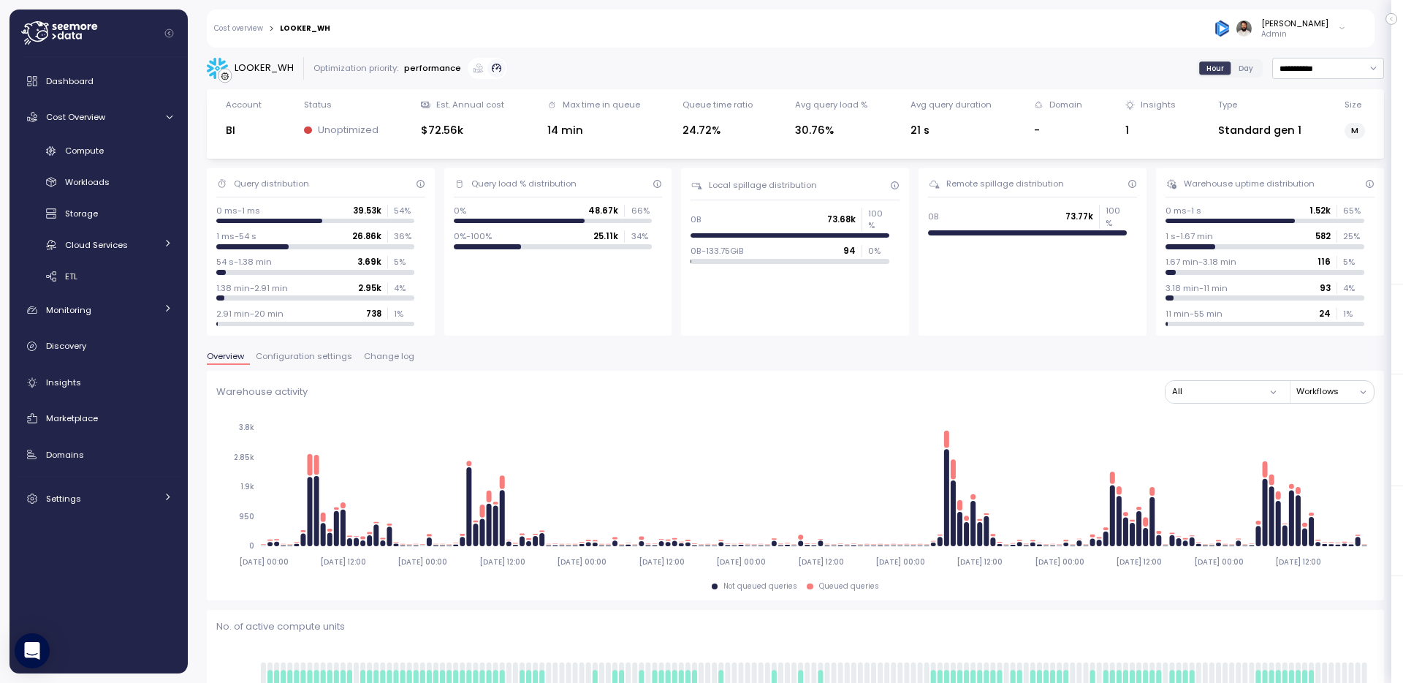
click at [384, 368] on div "Overview Configuration settings Change log" at bounding box center [795, 361] width 1177 height 19
click at [384, 360] on span "Change log" at bounding box center [389, 356] width 50 height 8
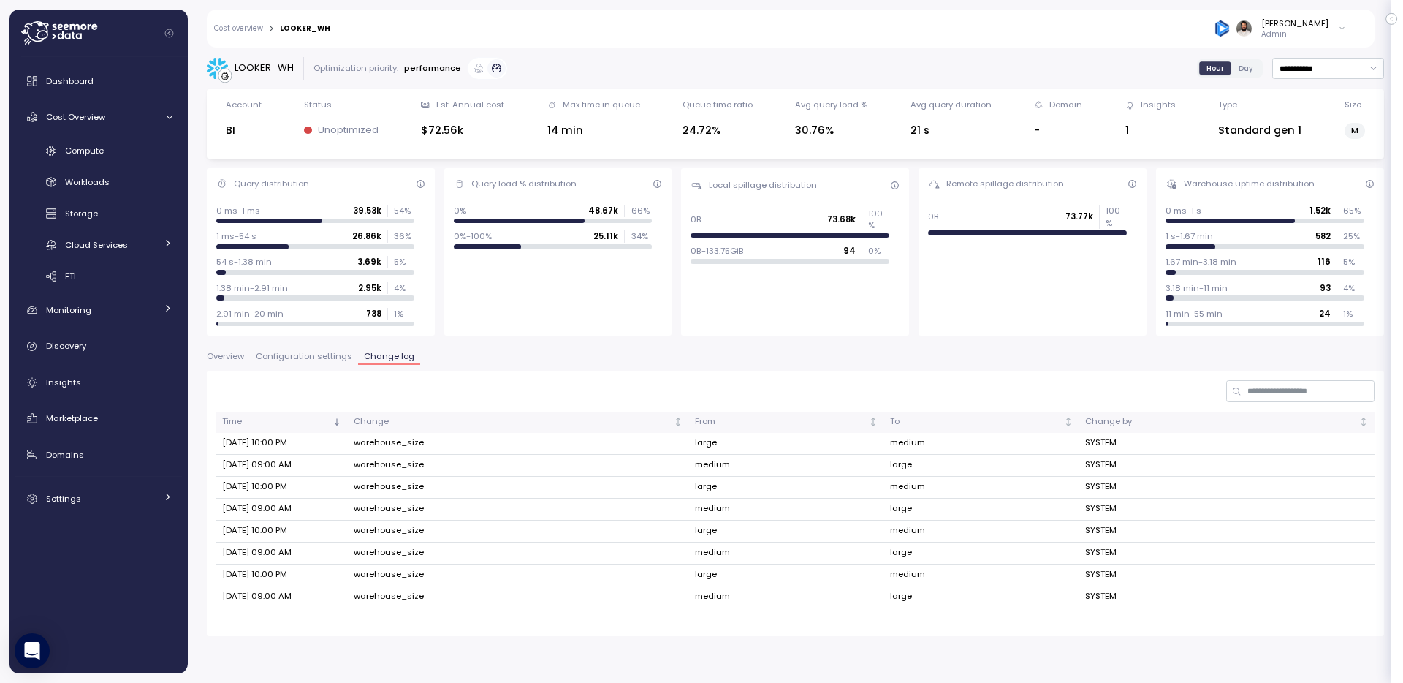
drag, startPoint x: 279, startPoint y: 593, endPoint x: 316, endPoint y: 593, distance: 37.3
click at [316, 593] on td "Aug 21, 2025 09:00 AM" at bounding box center [282, 596] width 132 height 21
click at [149, 489] on link "Settings" at bounding box center [98, 498] width 167 height 29
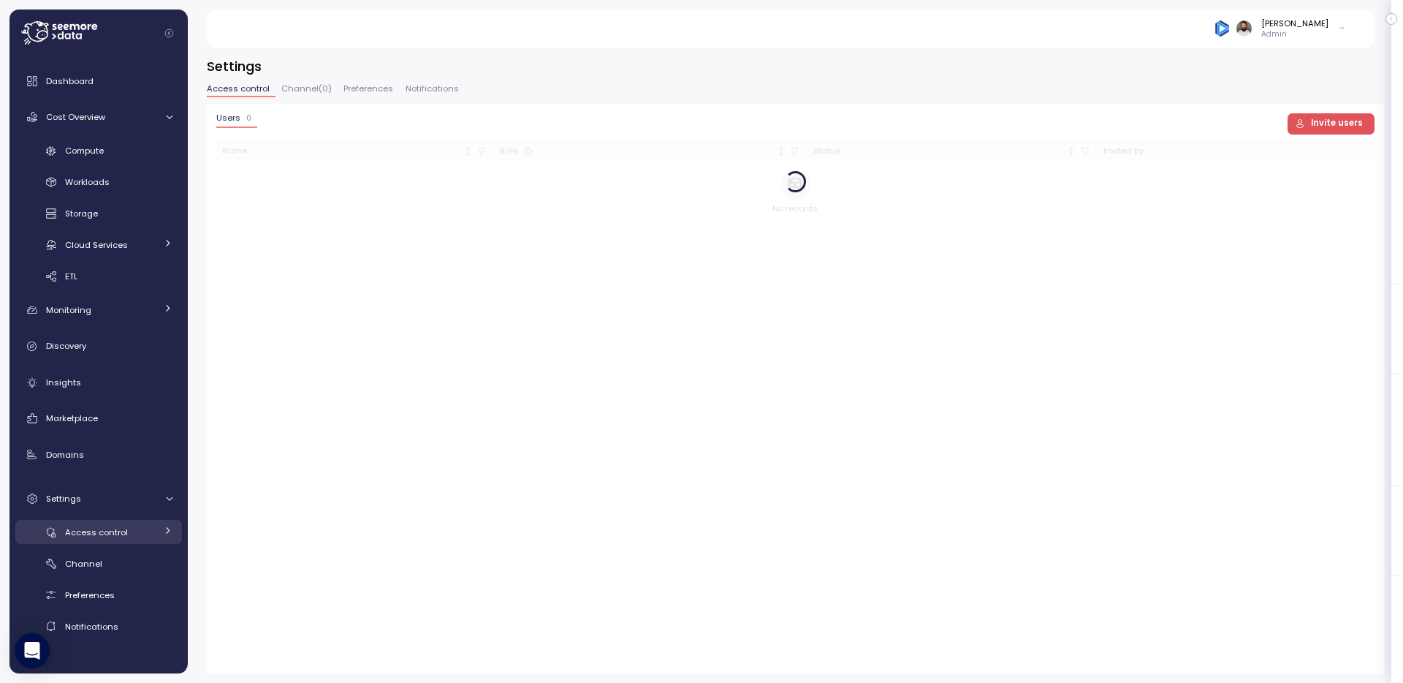
click at [142, 534] on div "Access control" at bounding box center [110, 532] width 91 height 15
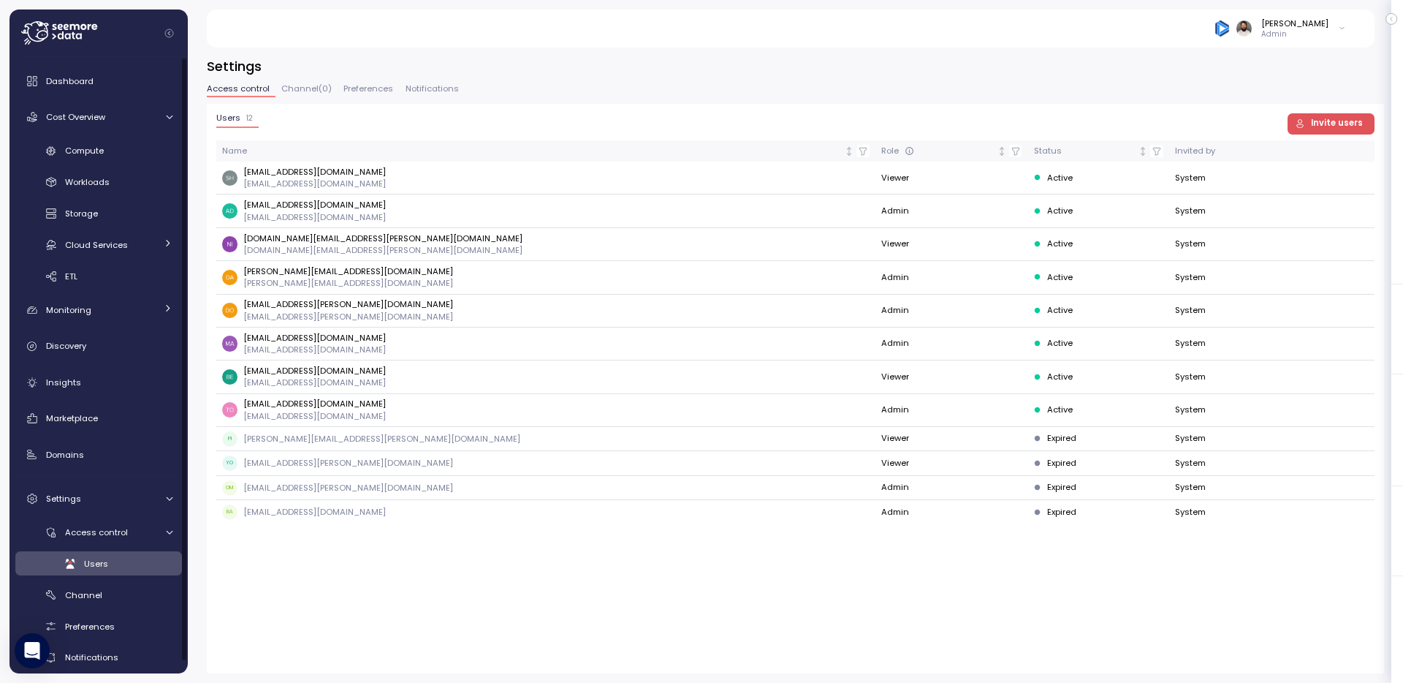
click at [369, 95] on button "Preferences" at bounding box center [368, 91] width 61 height 12
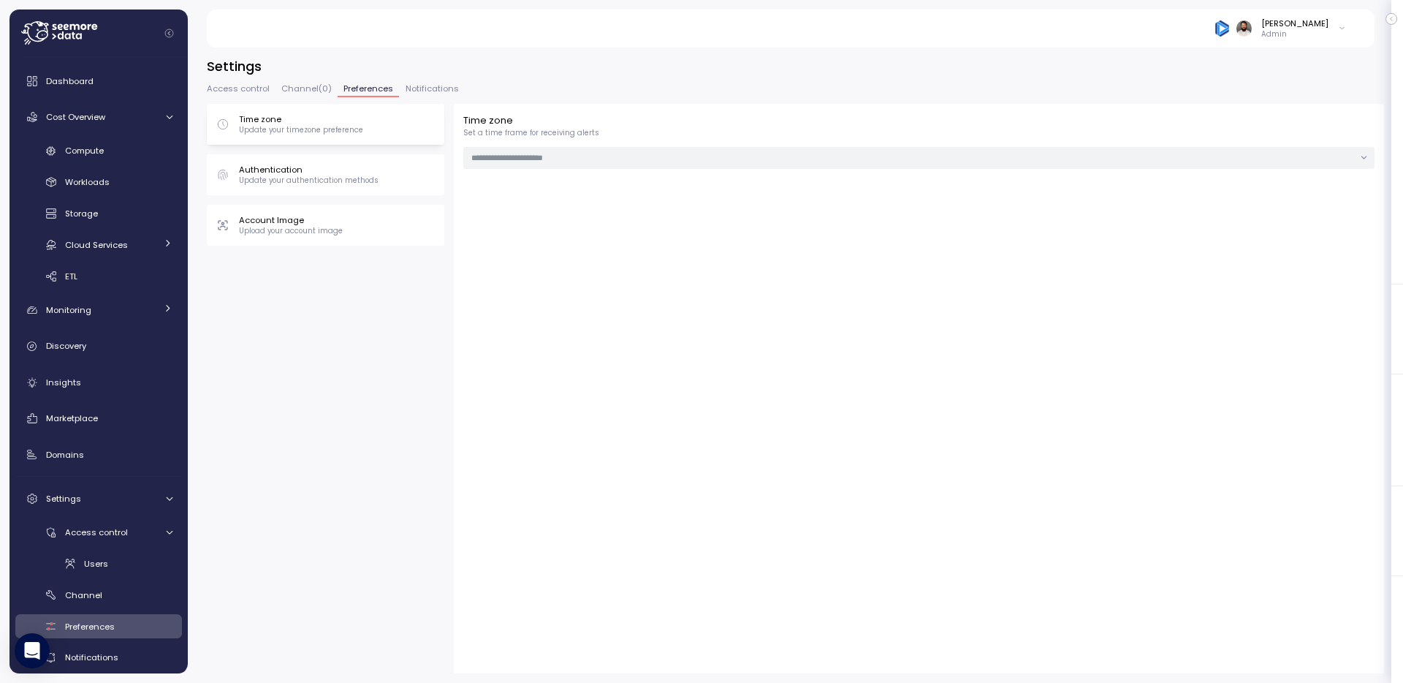
type input "******"
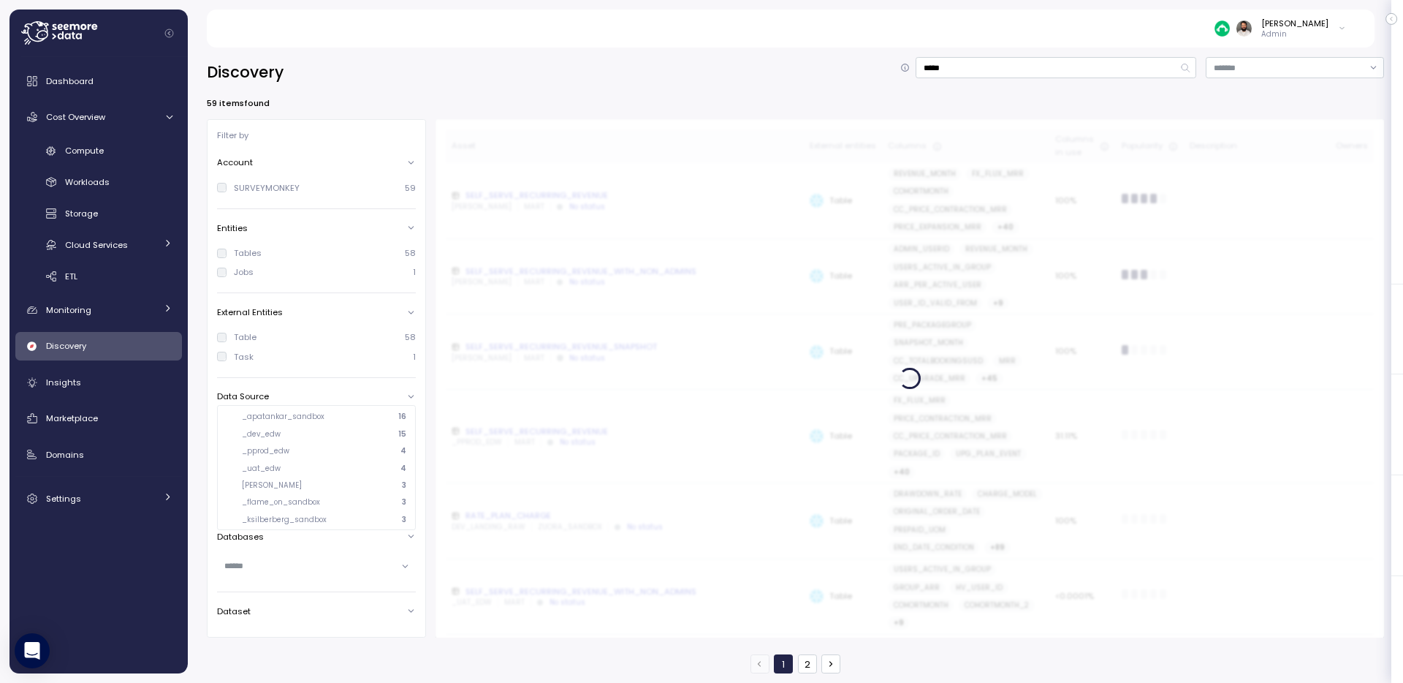
scroll to position [352, 0]
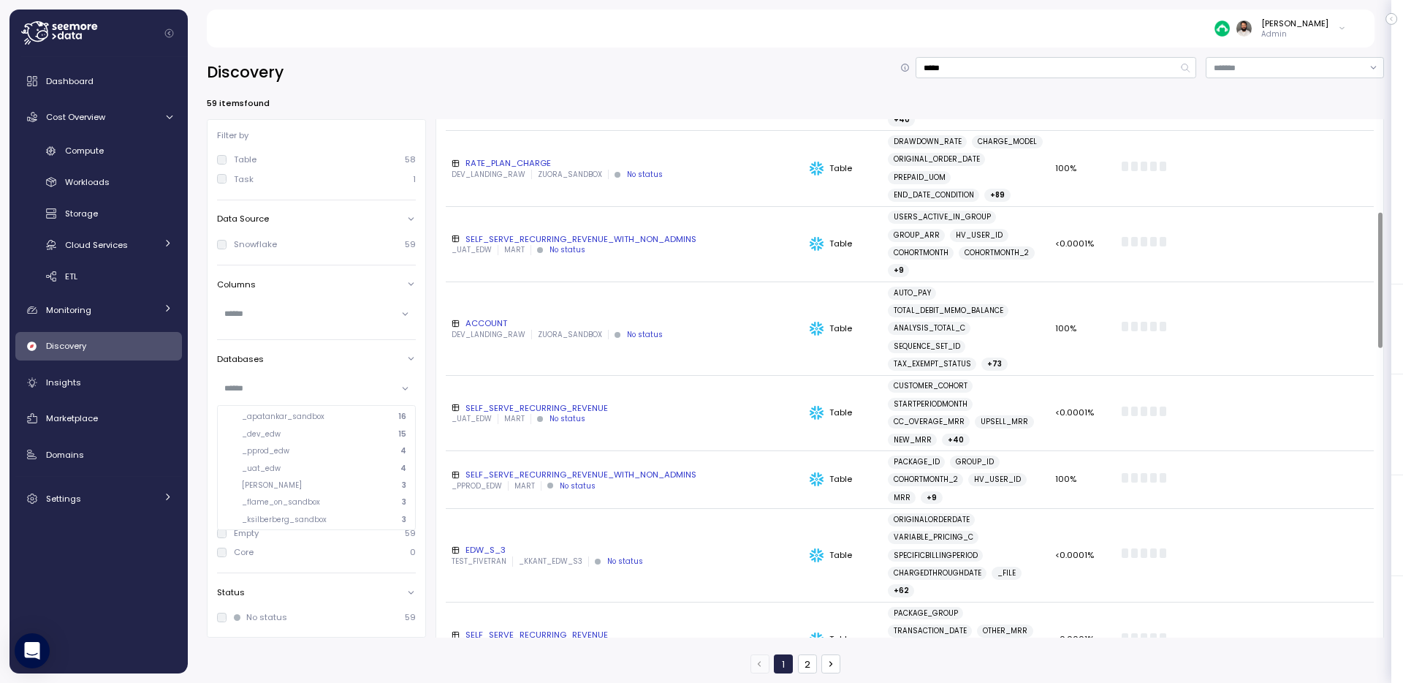
click at [533, 79] on div "Discovery *****" at bounding box center [795, 72] width 1177 height 31
click at [139, 479] on div "Dashboard Cost Overview Compute Workloads Storage Cloud Services Clustering col…" at bounding box center [98, 289] width 167 height 446
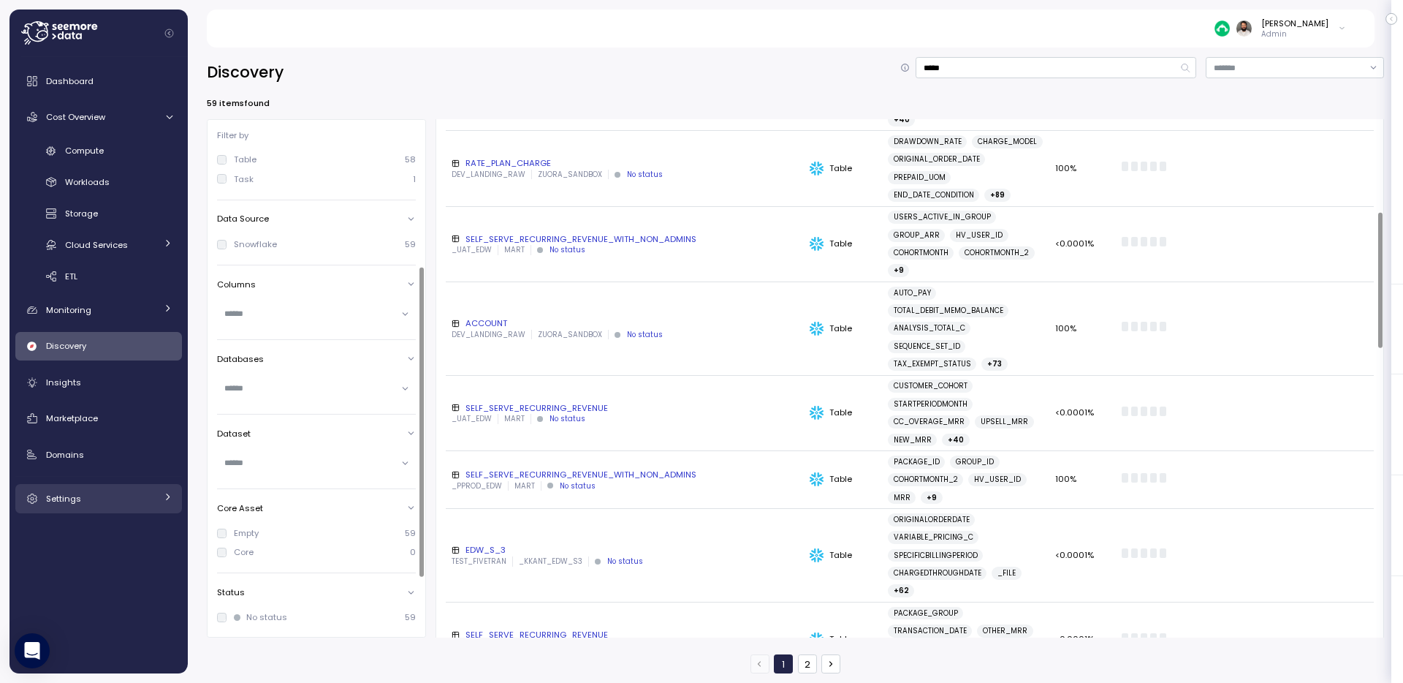
click at [136, 496] on div "Settings" at bounding box center [101, 498] width 110 height 15
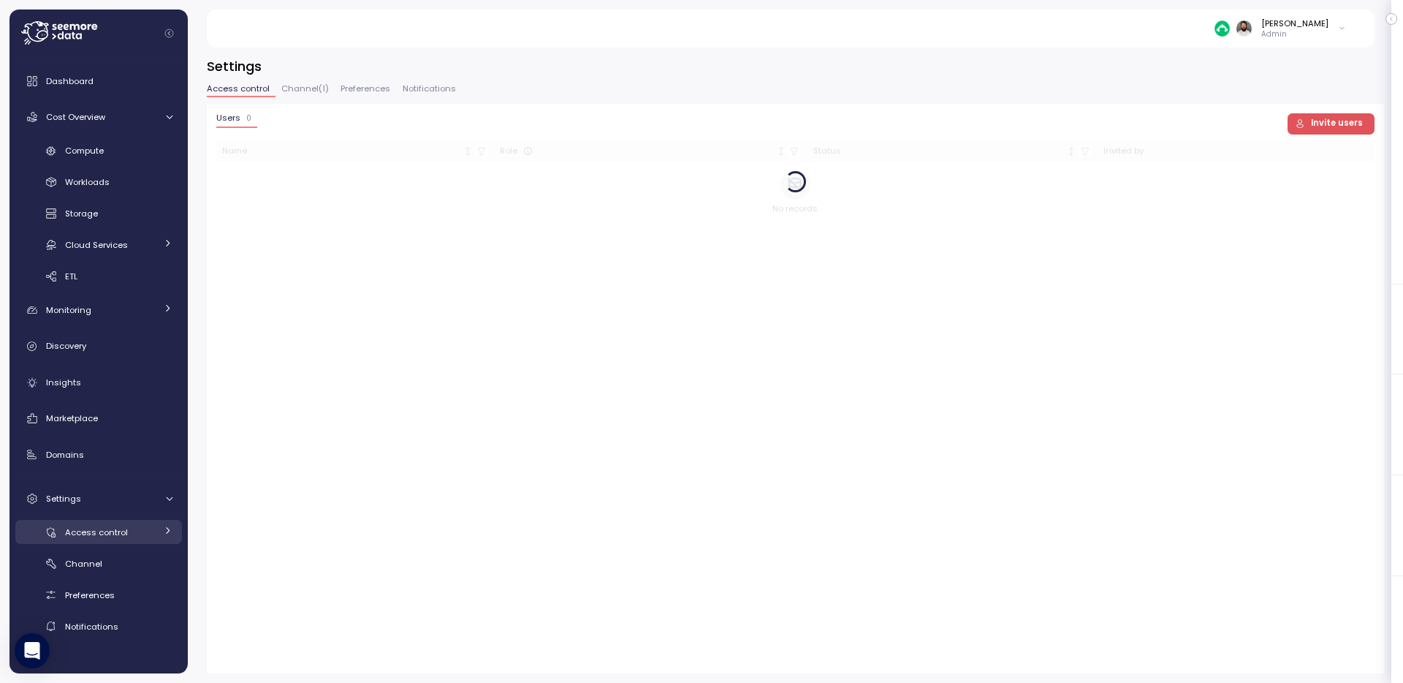
click at [140, 539] on div "Access control" at bounding box center [110, 532] width 91 height 15
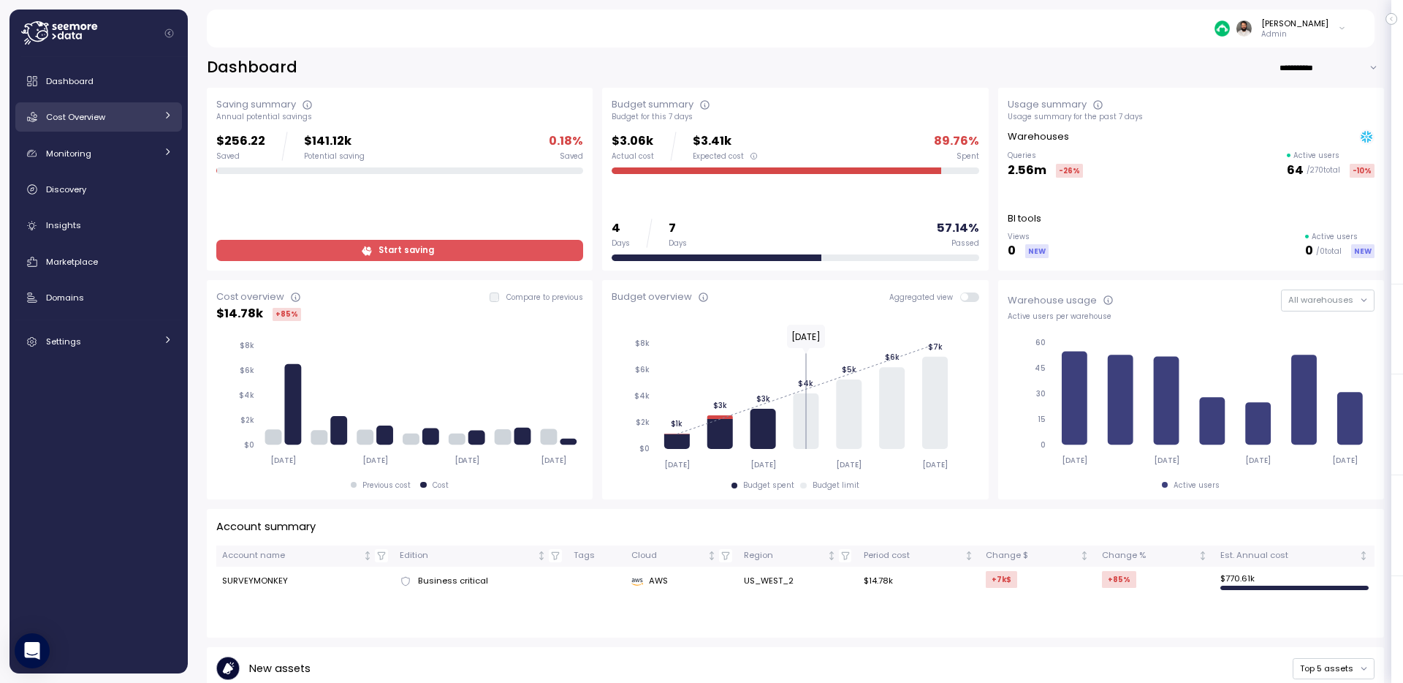
click at [142, 117] on div "Cost Overview" at bounding box center [101, 117] width 110 height 15
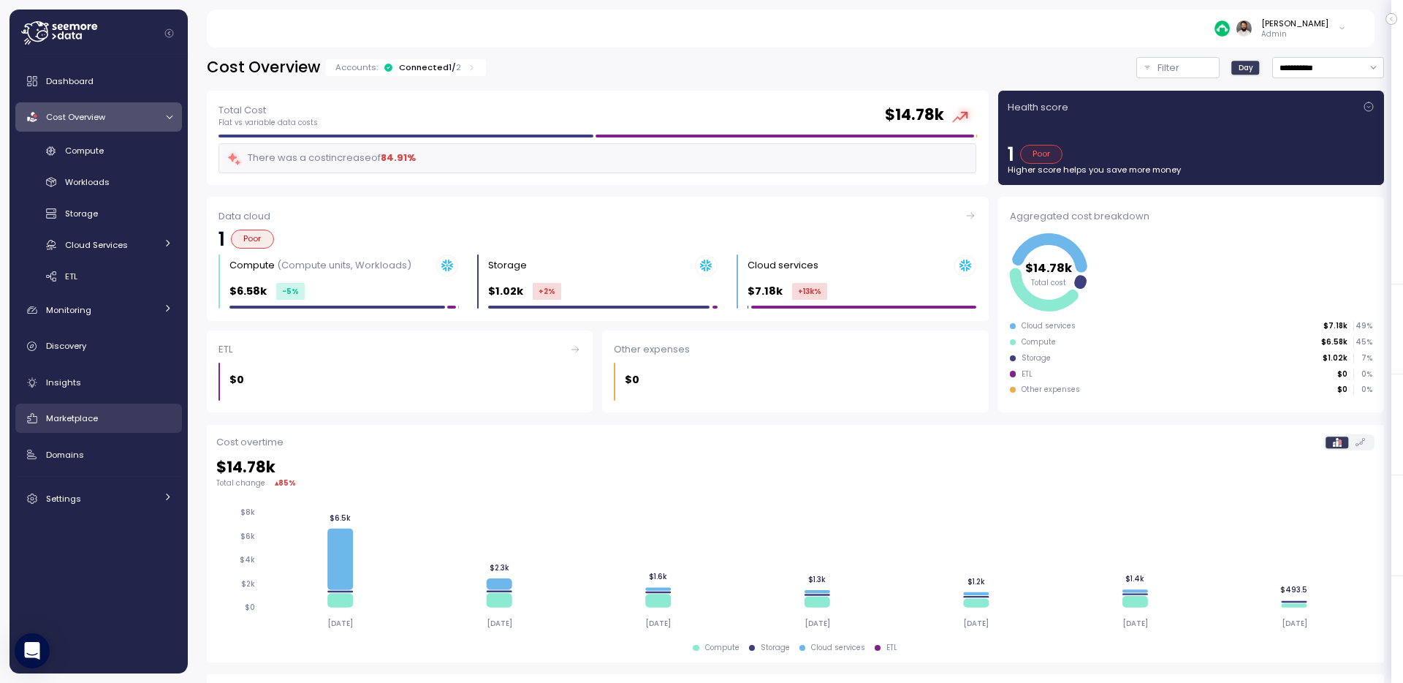
click at [132, 416] on div "Marketplace" at bounding box center [109, 418] width 126 height 15
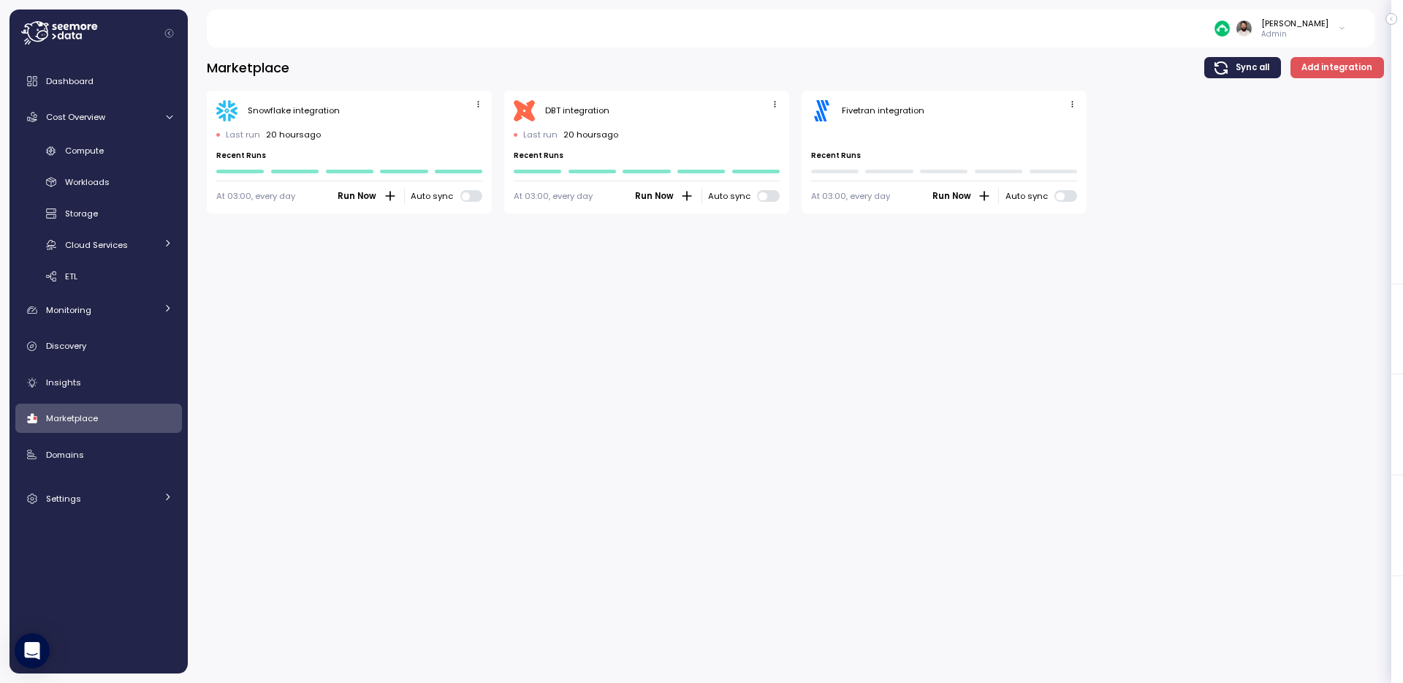
click at [1076, 107] on icon "button" at bounding box center [1072, 103] width 9 height 9
click at [1125, 108] on div "Snowflake integration Last run 20 hours ago Recent Runs At 03:00, every day Run…" at bounding box center [795, 152] width 1177 height 123
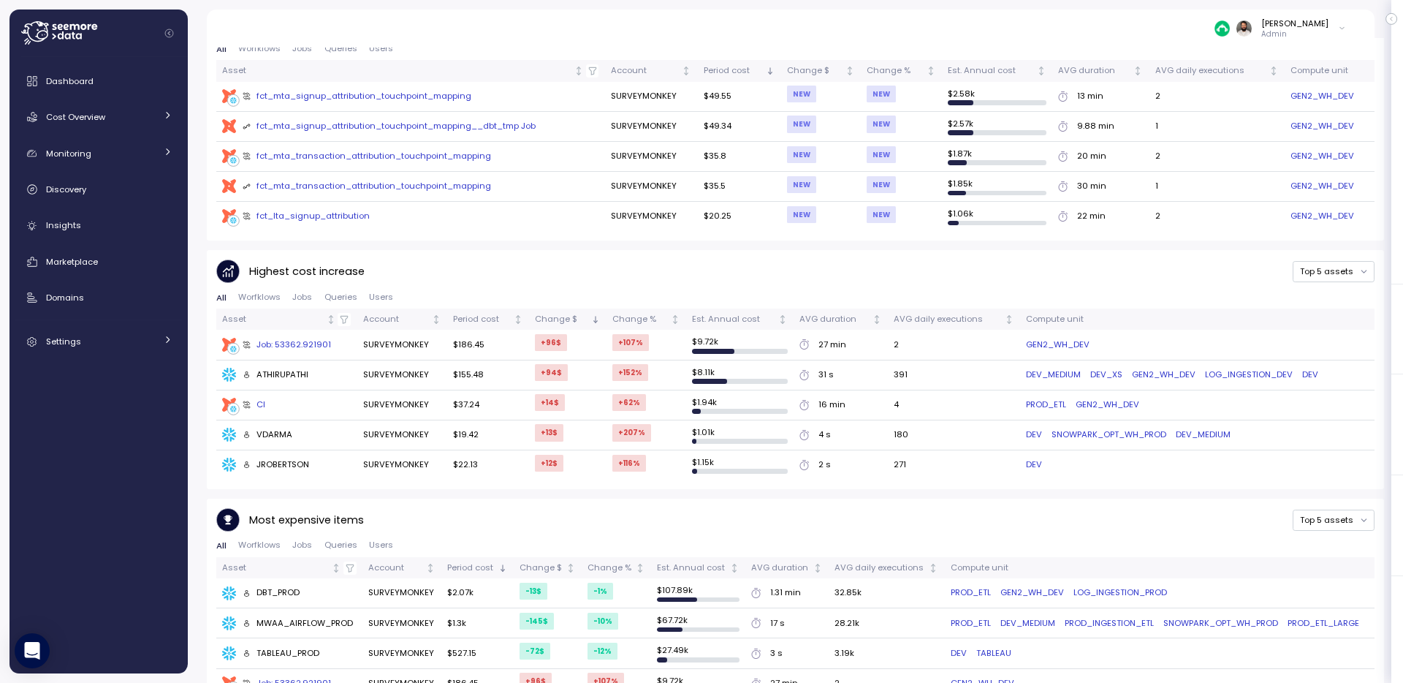
scroll to position [655, 0]
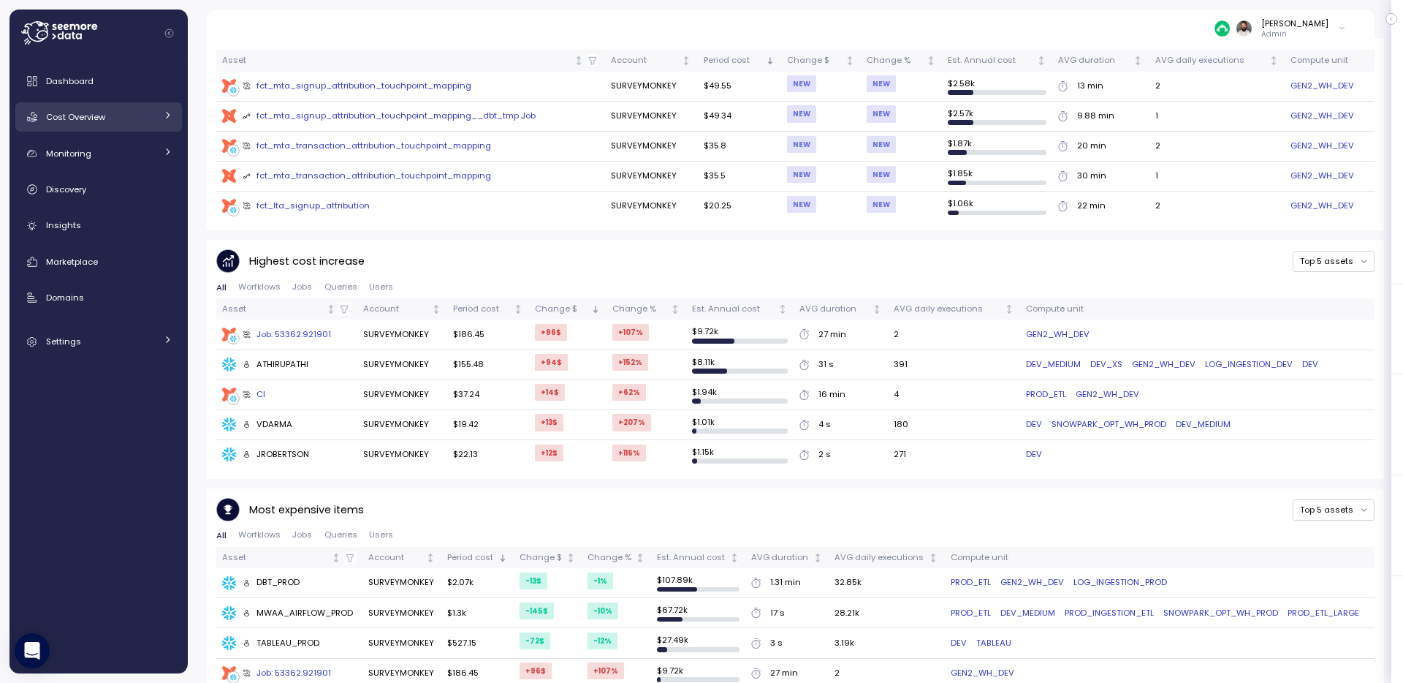
click at [109, 126] on link "Cost Overview" at bounding box center [98, 116] width 167 height 29
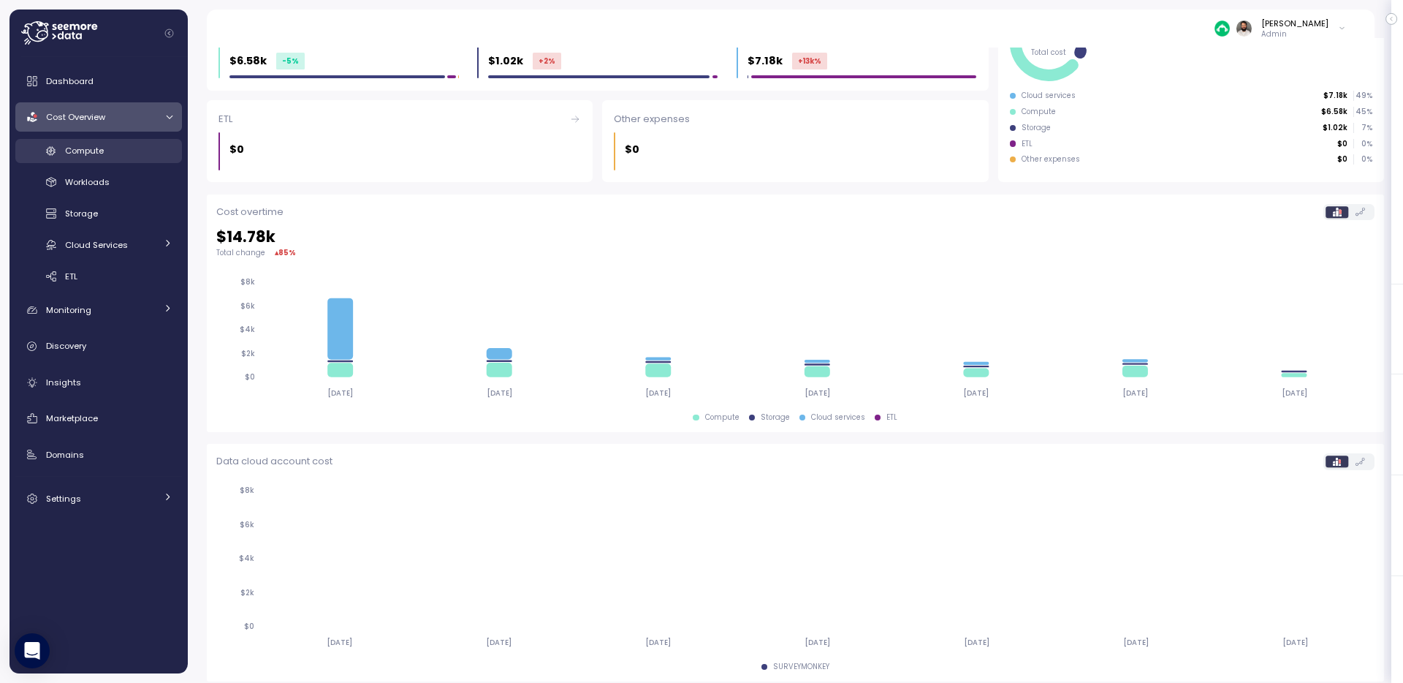
click at [137, 151] on div "Compute" at bounding box center [118, 150] width 107 height 15
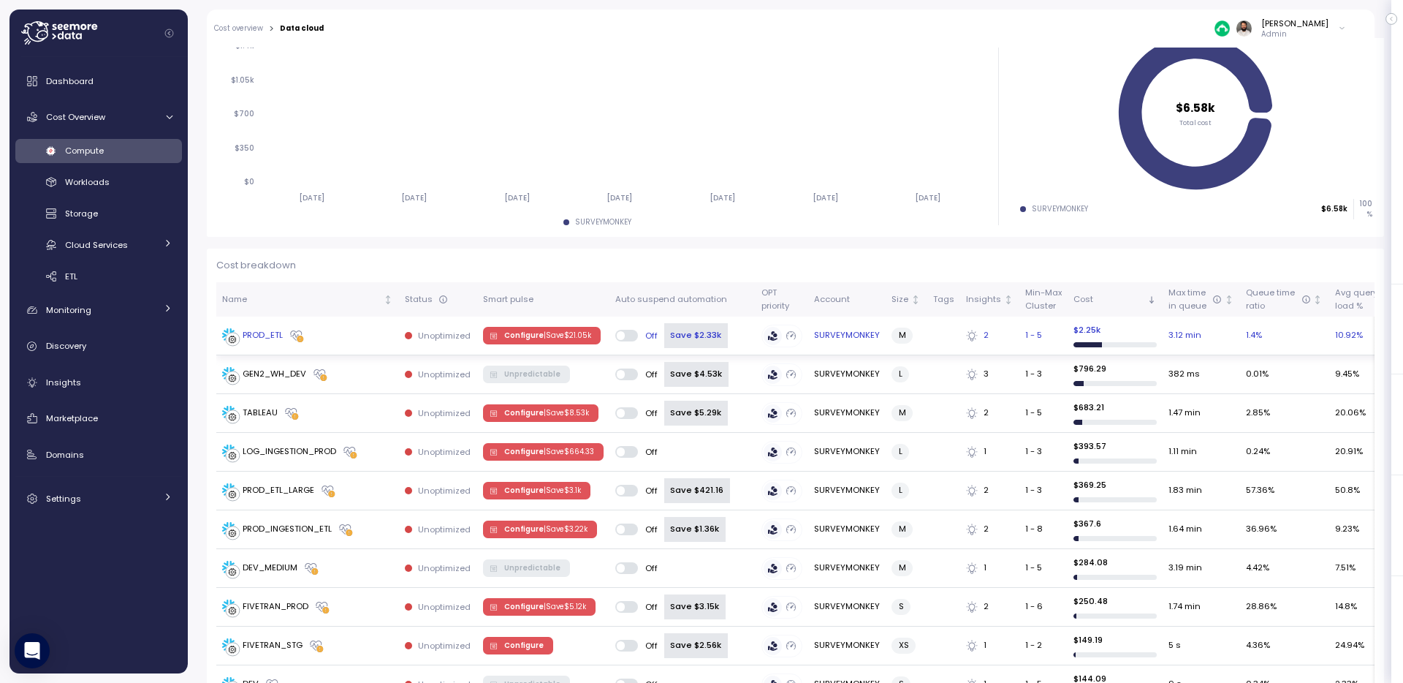
scroll to position [300, 0]
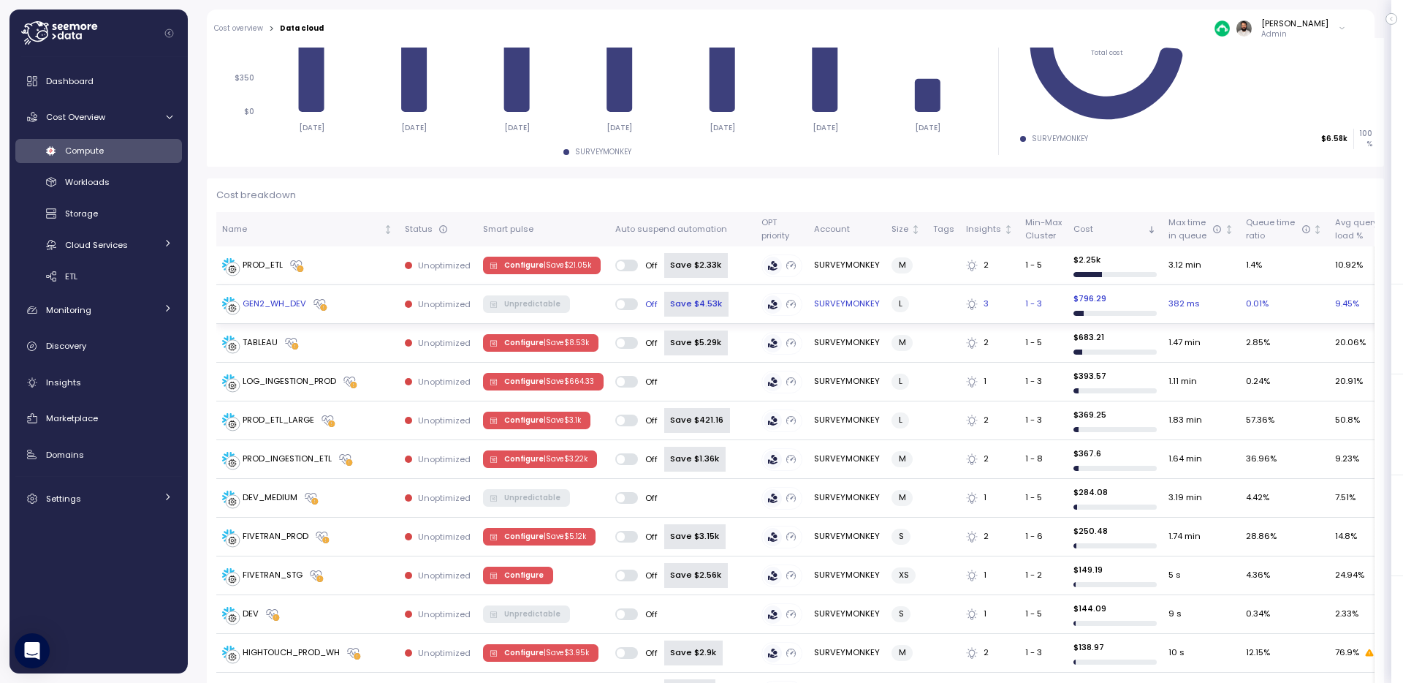
click at [372, 298] on div "GEN2_WH_DEV" at bounding box center [307, 304] width 171 height 15
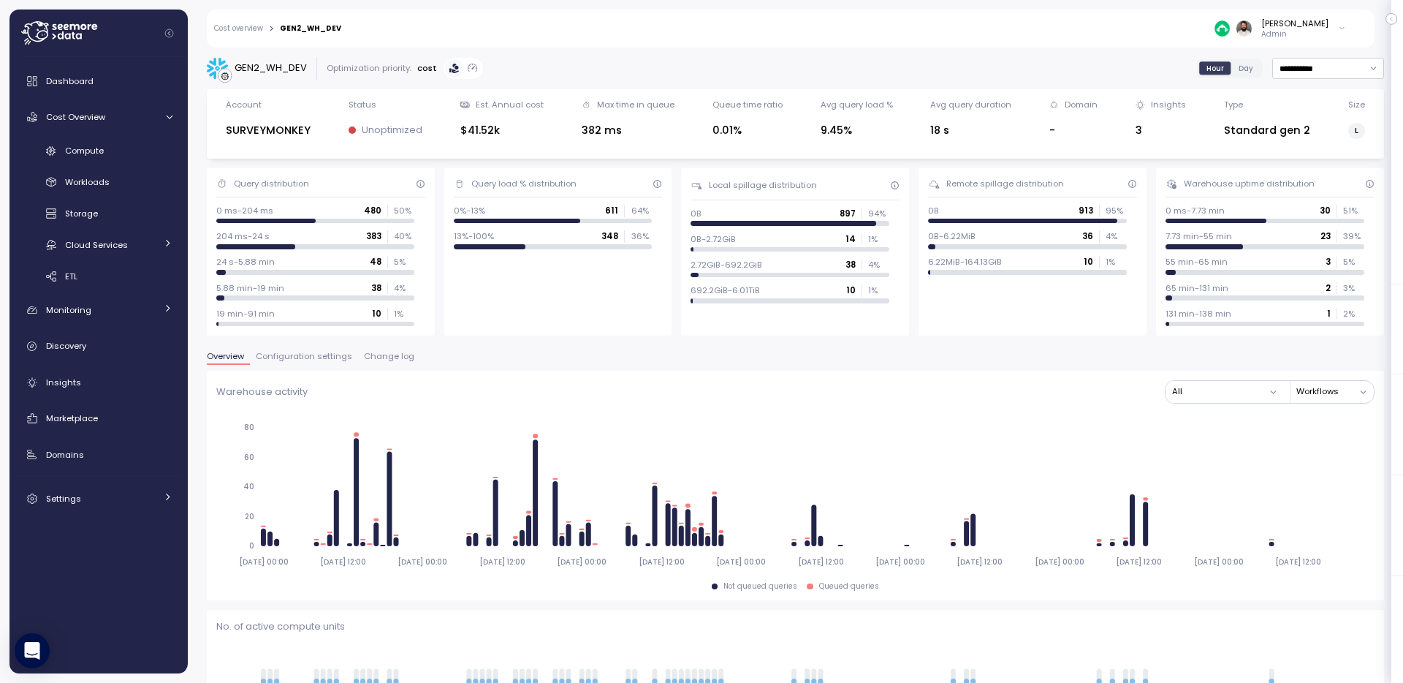
click at [382, 217] on div "0 ms-204 ms 480 50 %" at bounding box center [315, 214] width 198 height 18
click at [373, 358] on span "Change log" at bounding box center [389, 356] width 50 height 8
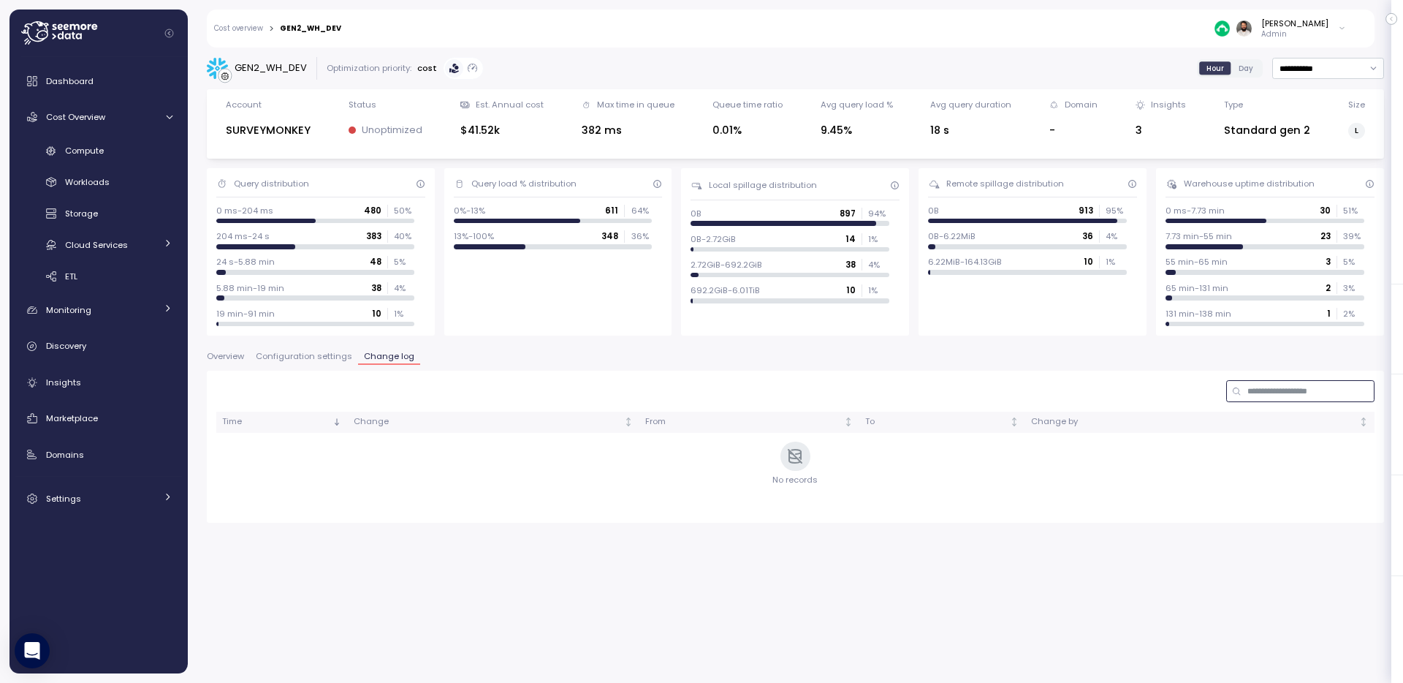
click at [1263, 387] on input at bounding box center [1300, 390] width 148 height 21
click at [1332, 61] on input "**********" at bounding box center [1328, 68] width 112 height 21
click at [1328, 192] on span "Last 6 months" at bounding box center [1310, 197] width 61 height 13
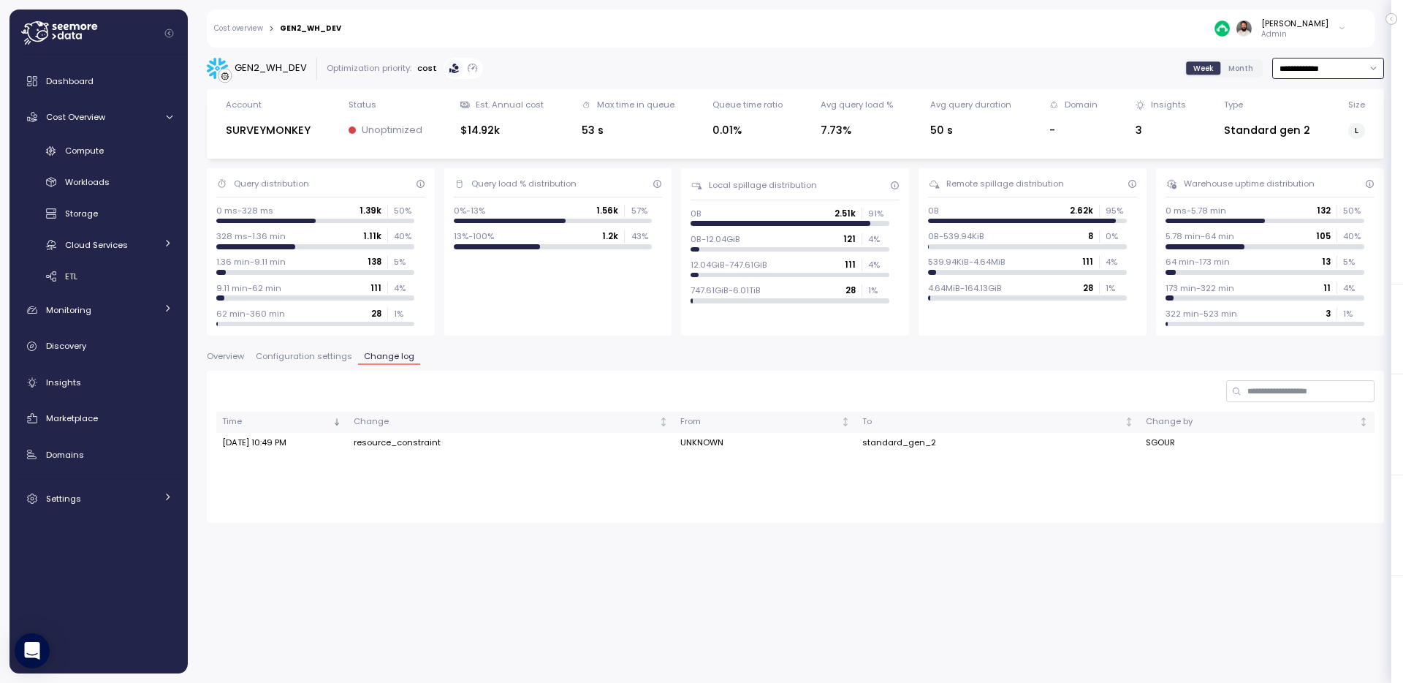
click at [1326, 74] on input "**********" at bounding box center [1328, 68] width 112 height 21
click at [1321, 182] on span "Last 30 days" at bounding box center [1307, 178] width 54 height 13
type input "**********"
